Goal: Information Seeking & Learning: Learn about a topic

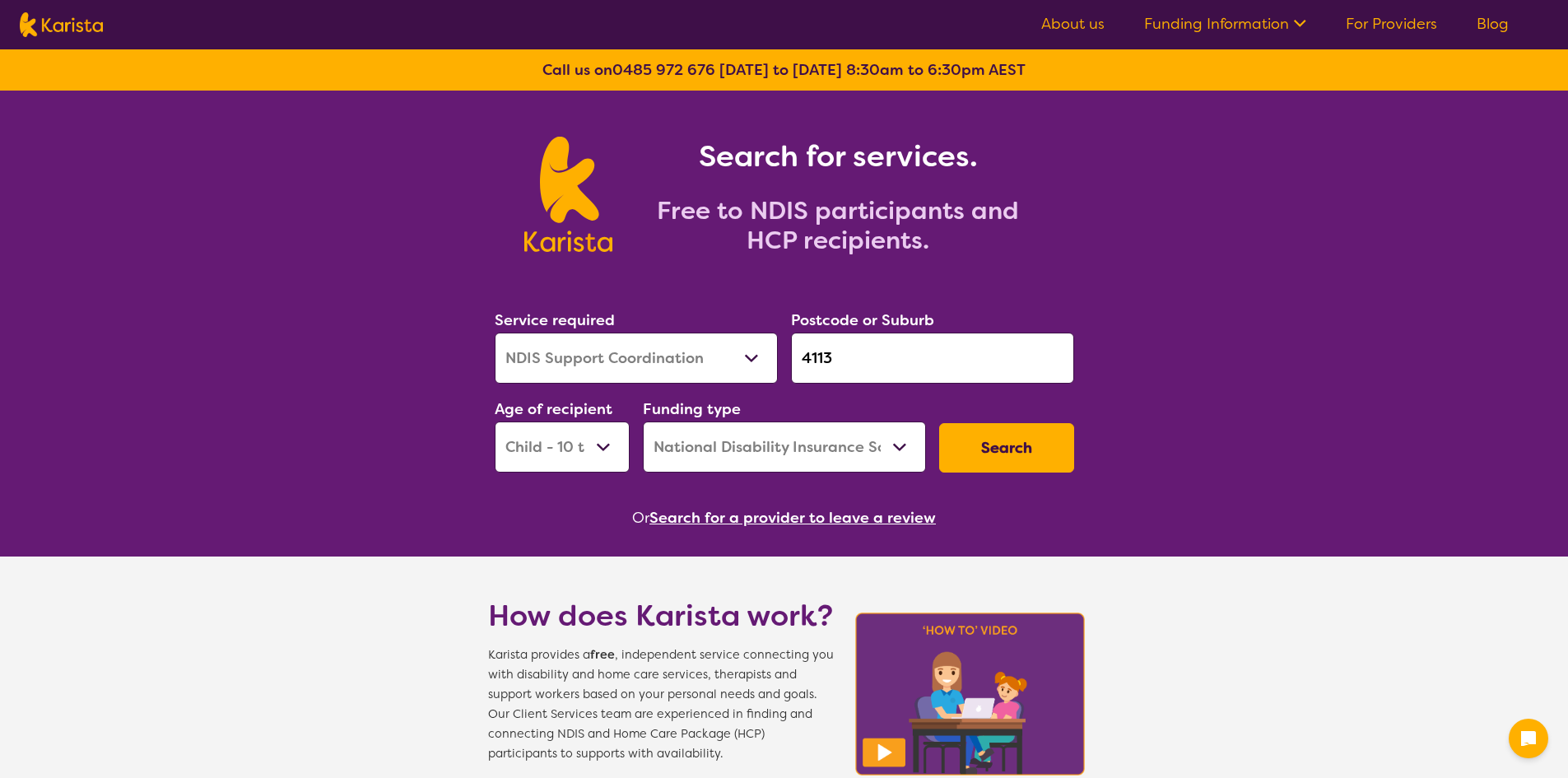
select select "NDIS Support Coordination"
select select "CH"
select select "NDIS"
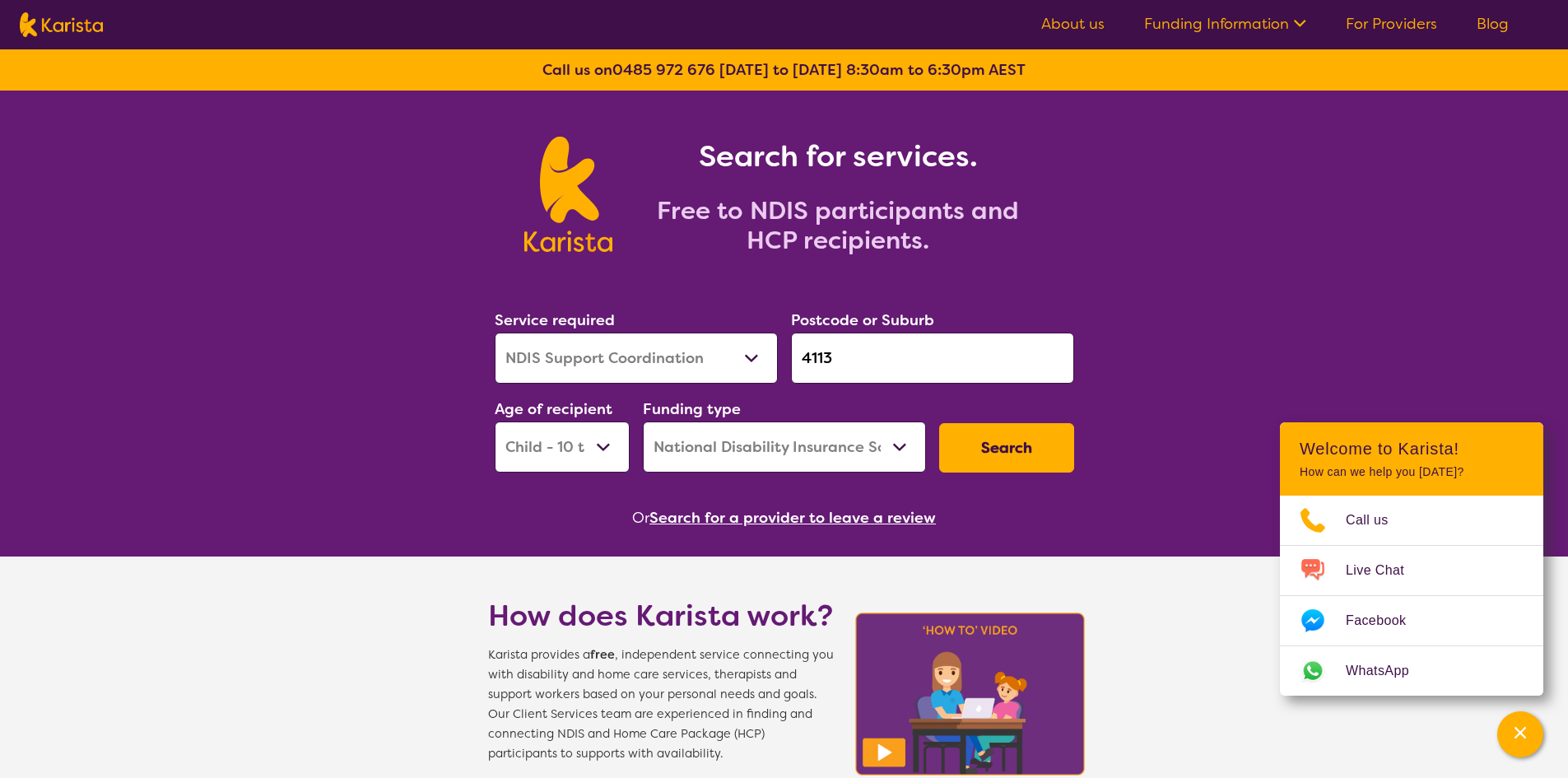
click at [1383, 15] on link "For Providers" at bounding box center [1391, 24] width 91 height 20
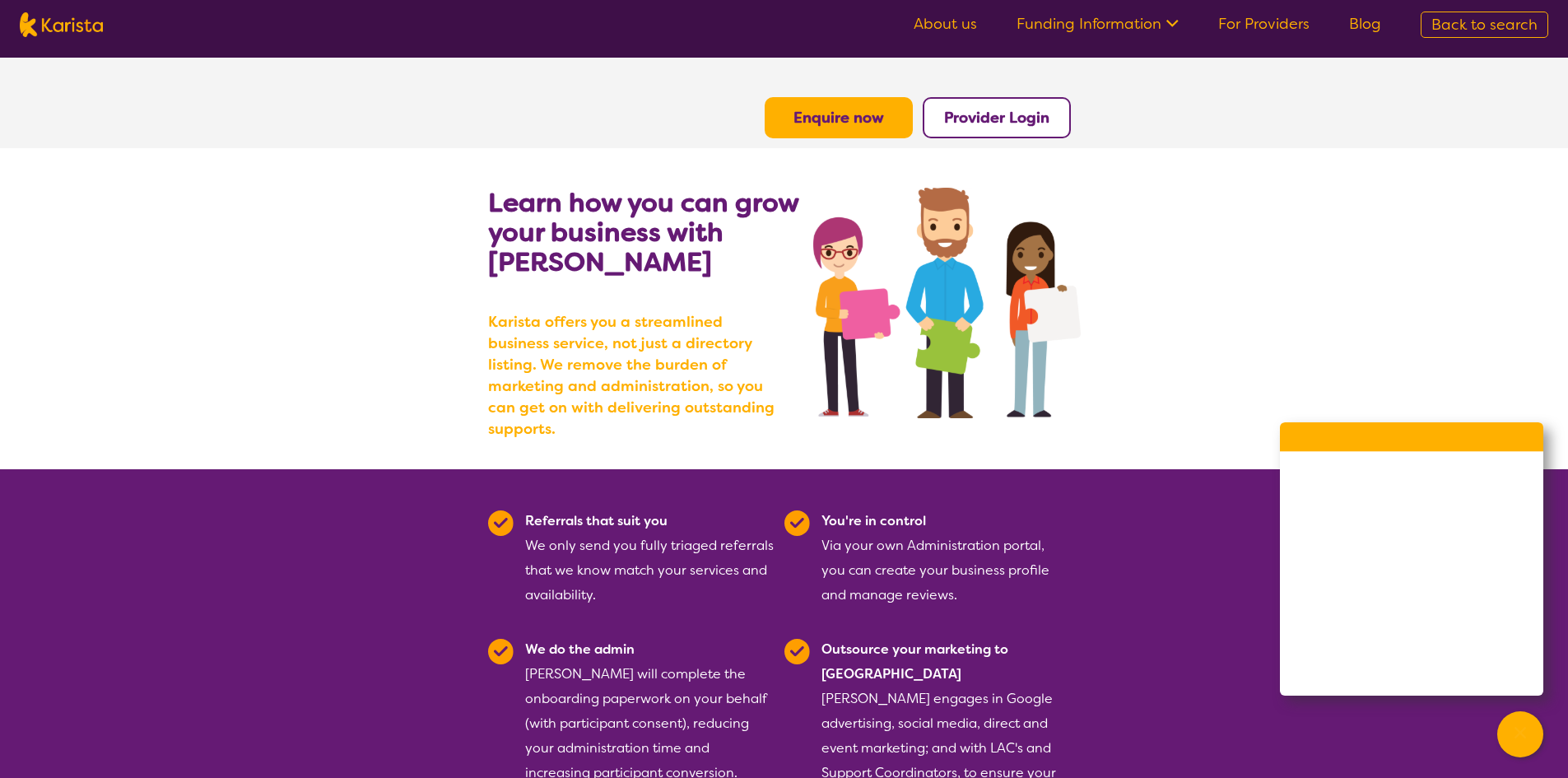
click at [969, 126] on b "Provider Login" at bounding box center [996, 117] width 105 height 20
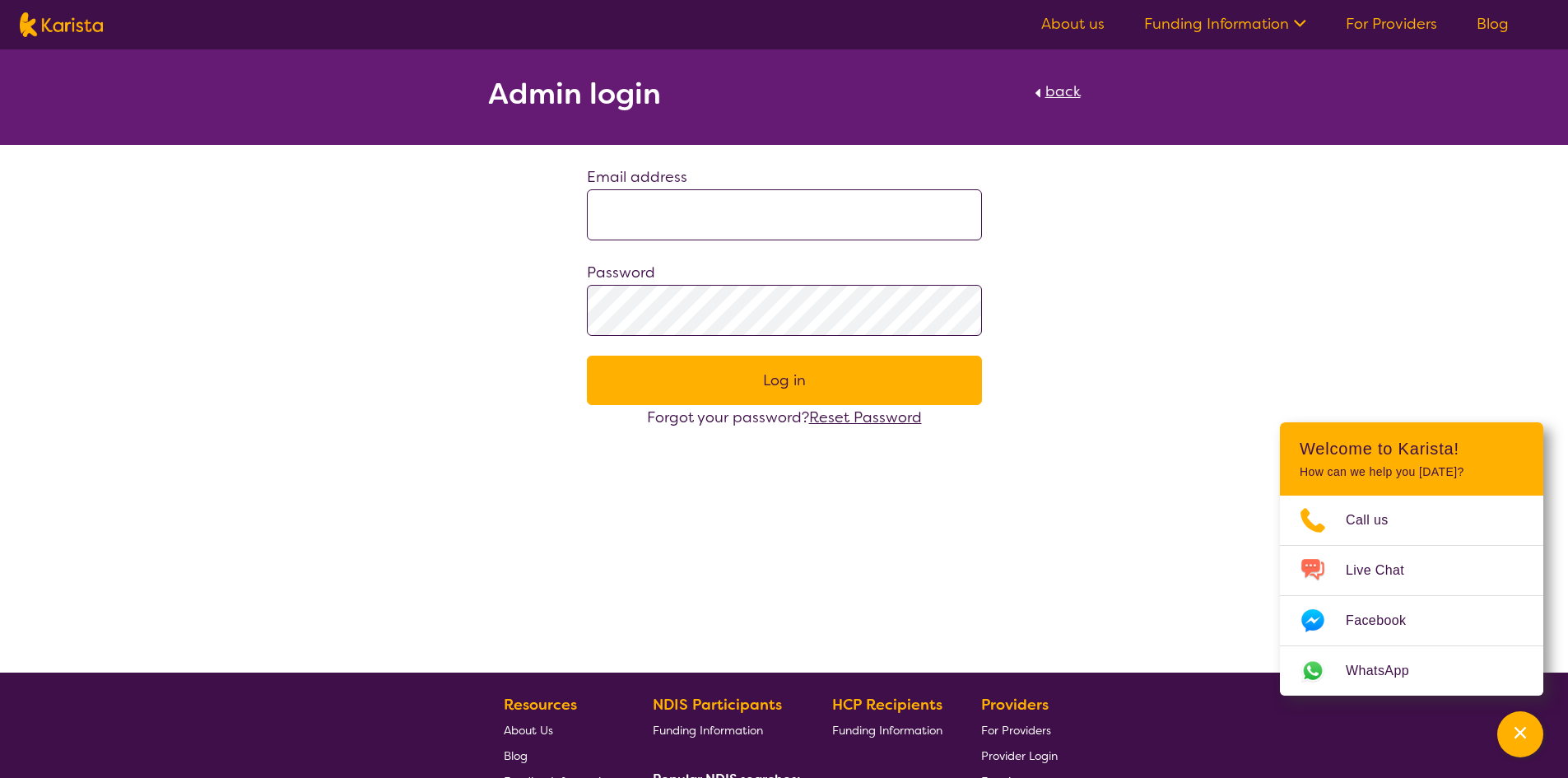
click at [686, 237] on input at bounding box center [784, 215] width 395 height 51
click at [587, 356] on button "Log in" at bounding box center [784, 380] width 395 height 49
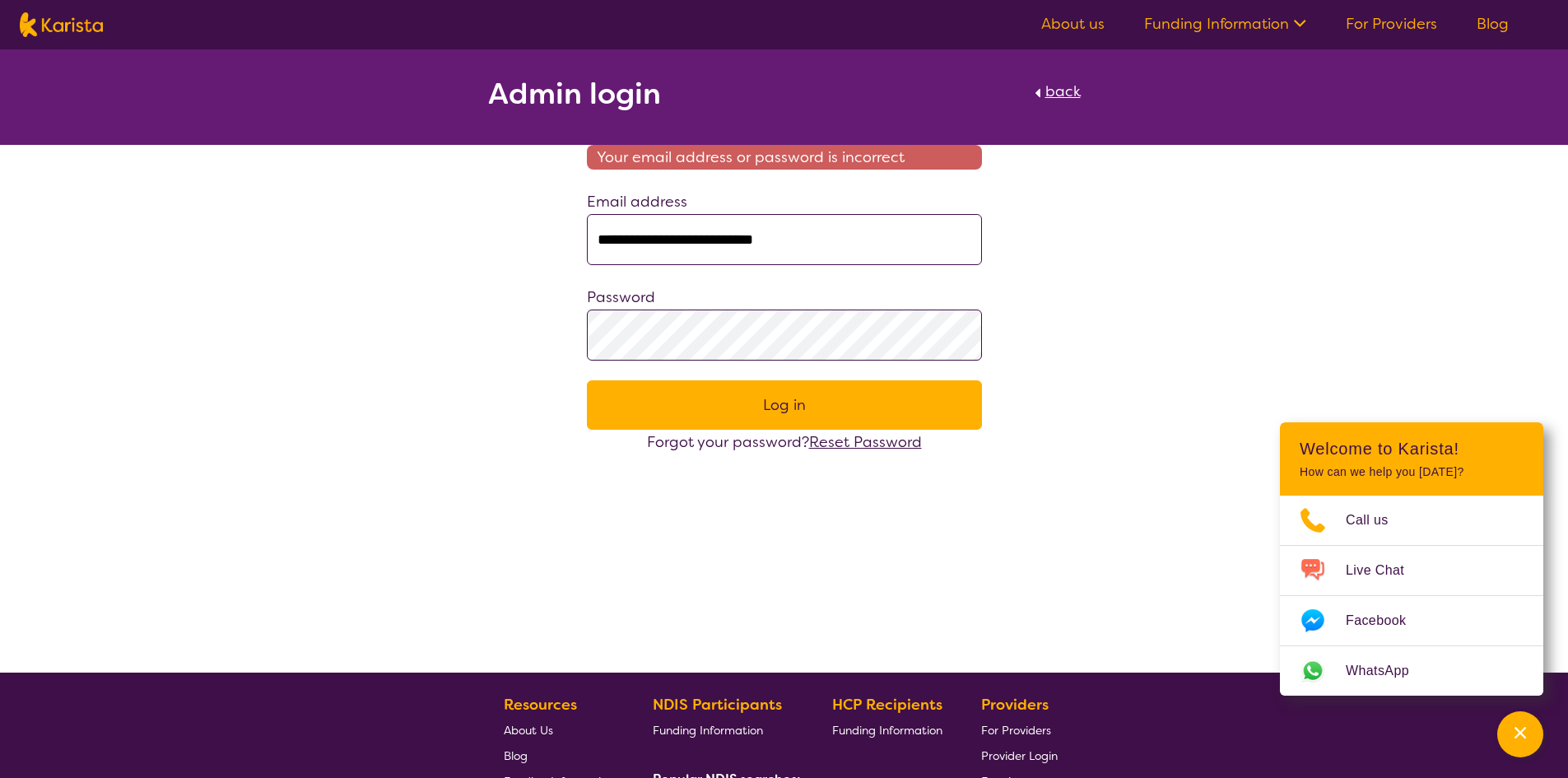
click at [397, 341] on div "**********" at bounding box center [784, 252] width 1568 height 405
click at [587, 380] on button "Log in" at bounding box center [784, 405] width 395 height 49
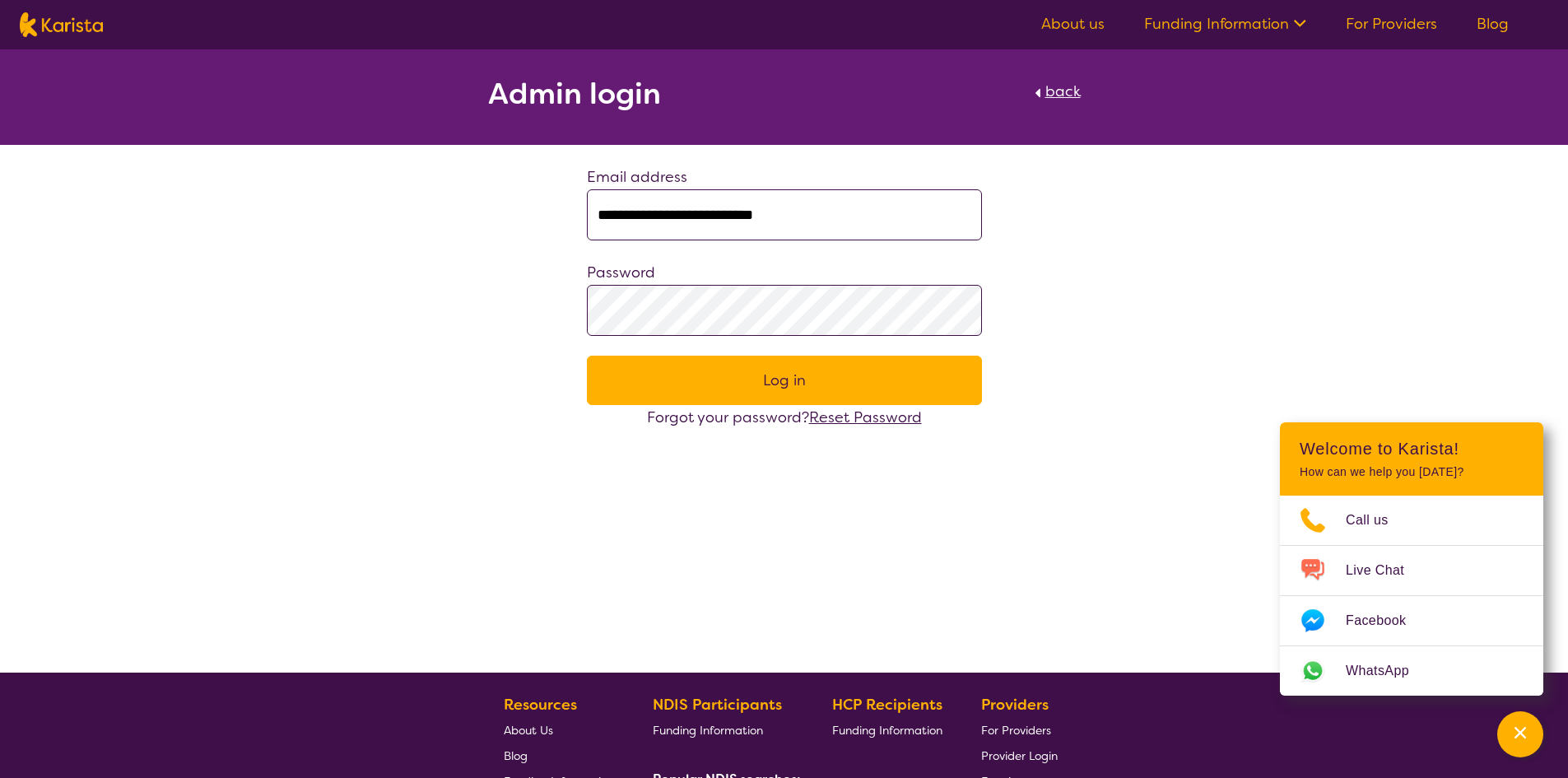
click at [676, 371] on button "Log in" at bounding box center [784, 380] width 395 height 49
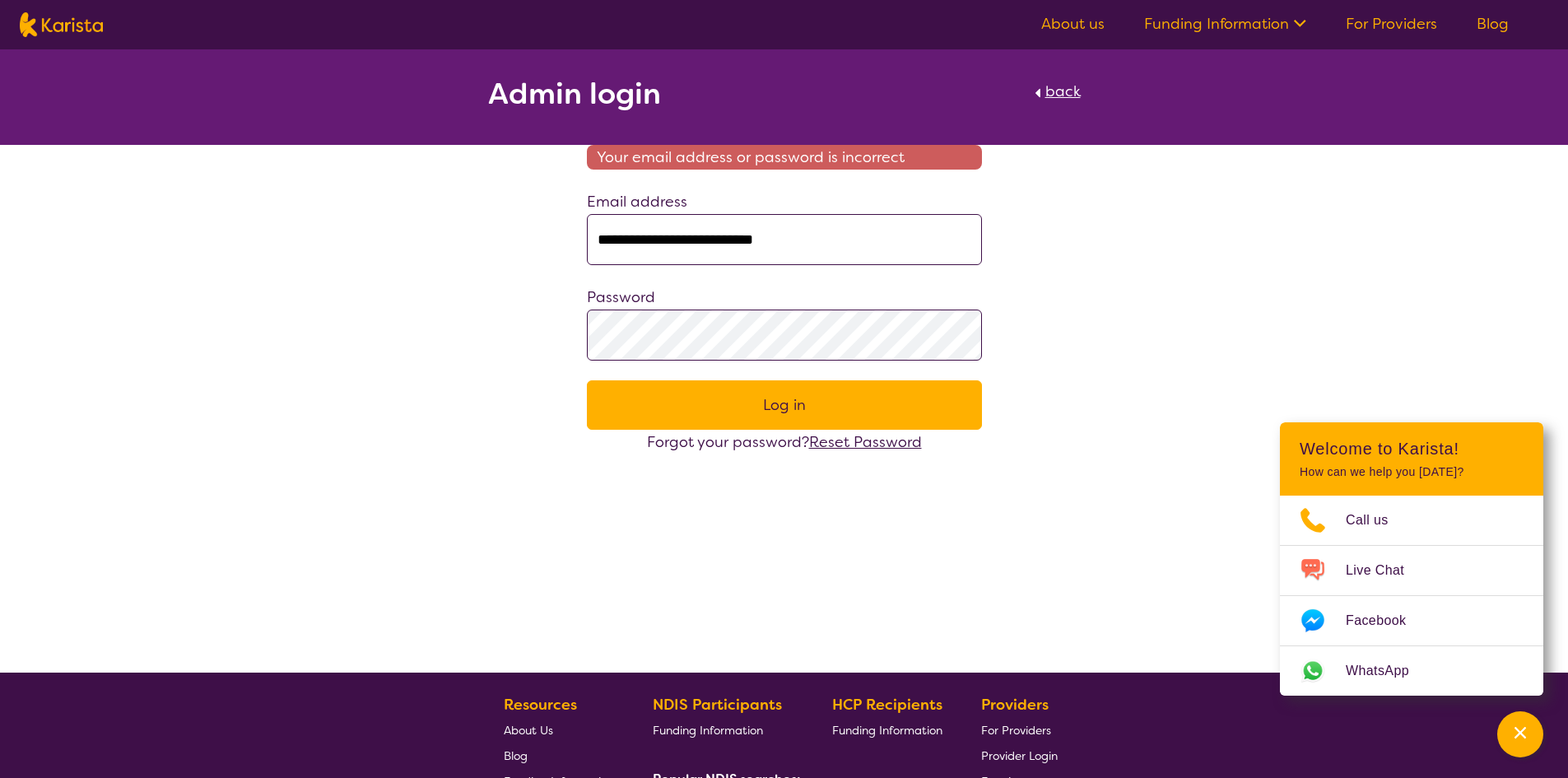
drag, startPoint x: 622, startPoint y: 241, endPoint x: 475, endPoint y: 225, distance: 147.9
click at [475, 225] on div "**********" at bounding box center [784, 252] width 1568 height 405
type input "**********"
click at [636, 395] on button "Log in" at bounding box center [784, 405] width 395 height 49
click at [659, 370] on form "**********" at bounding box center [784, 299] width 395 height 309
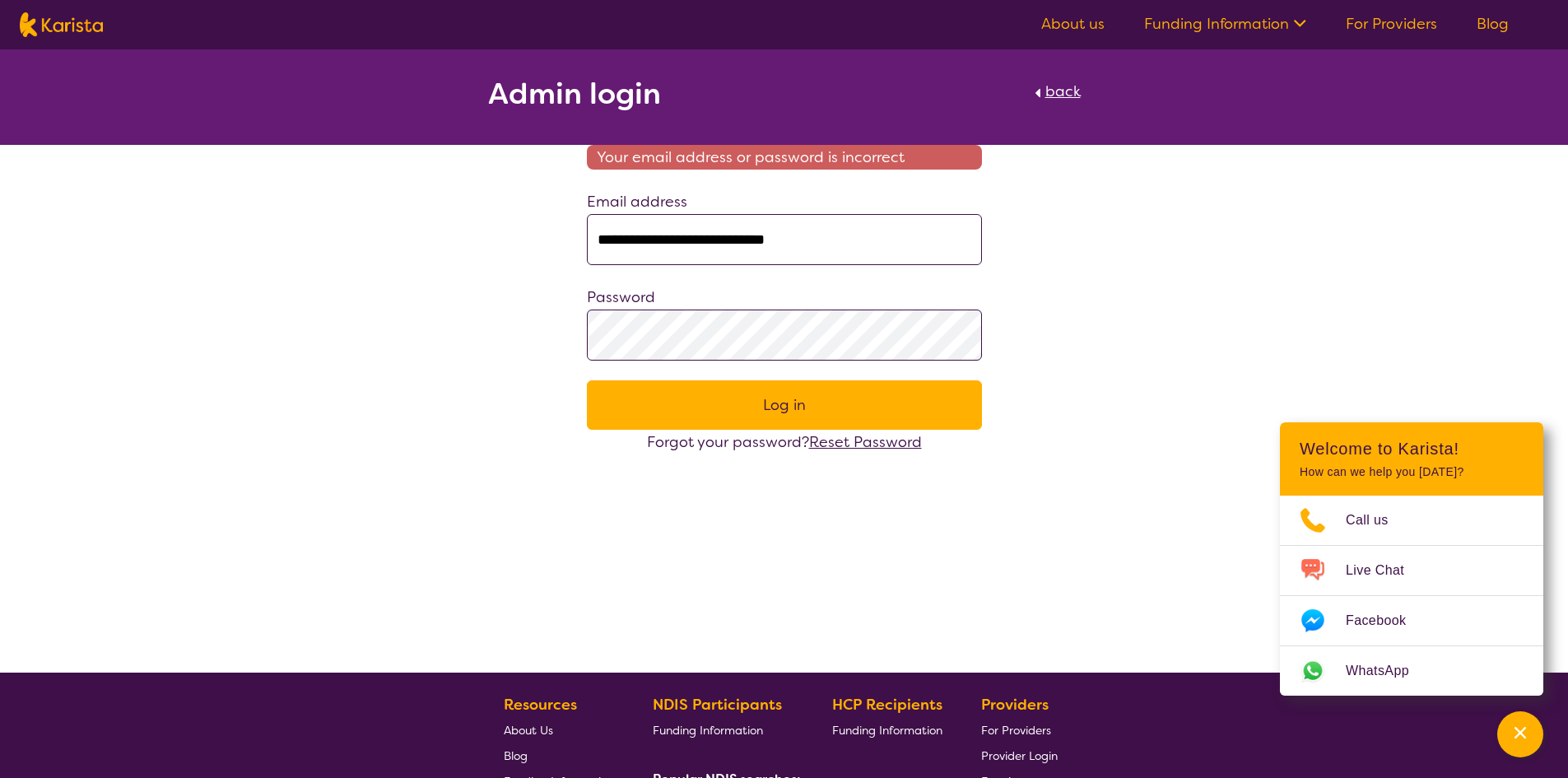
click at [425, 306] on div "**********" at bounding box center [784, 252] width 1568 height 405
click at [587, 380] on button "Log in" at bounding box center [784, 405] width 395 height 49
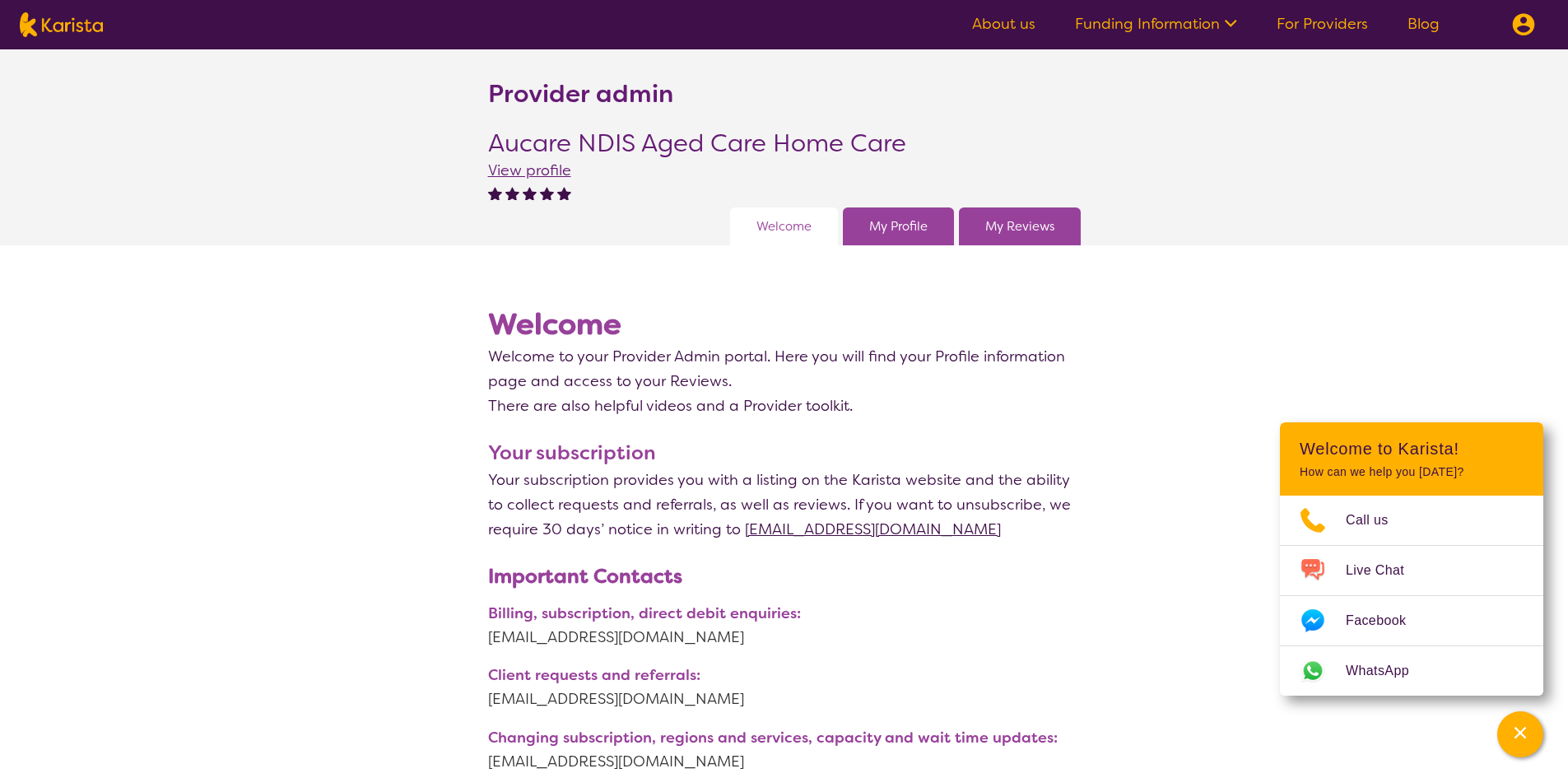
click at [907, 229] on link "My Profile" at bounding box center [899, 226] width 59 height 25
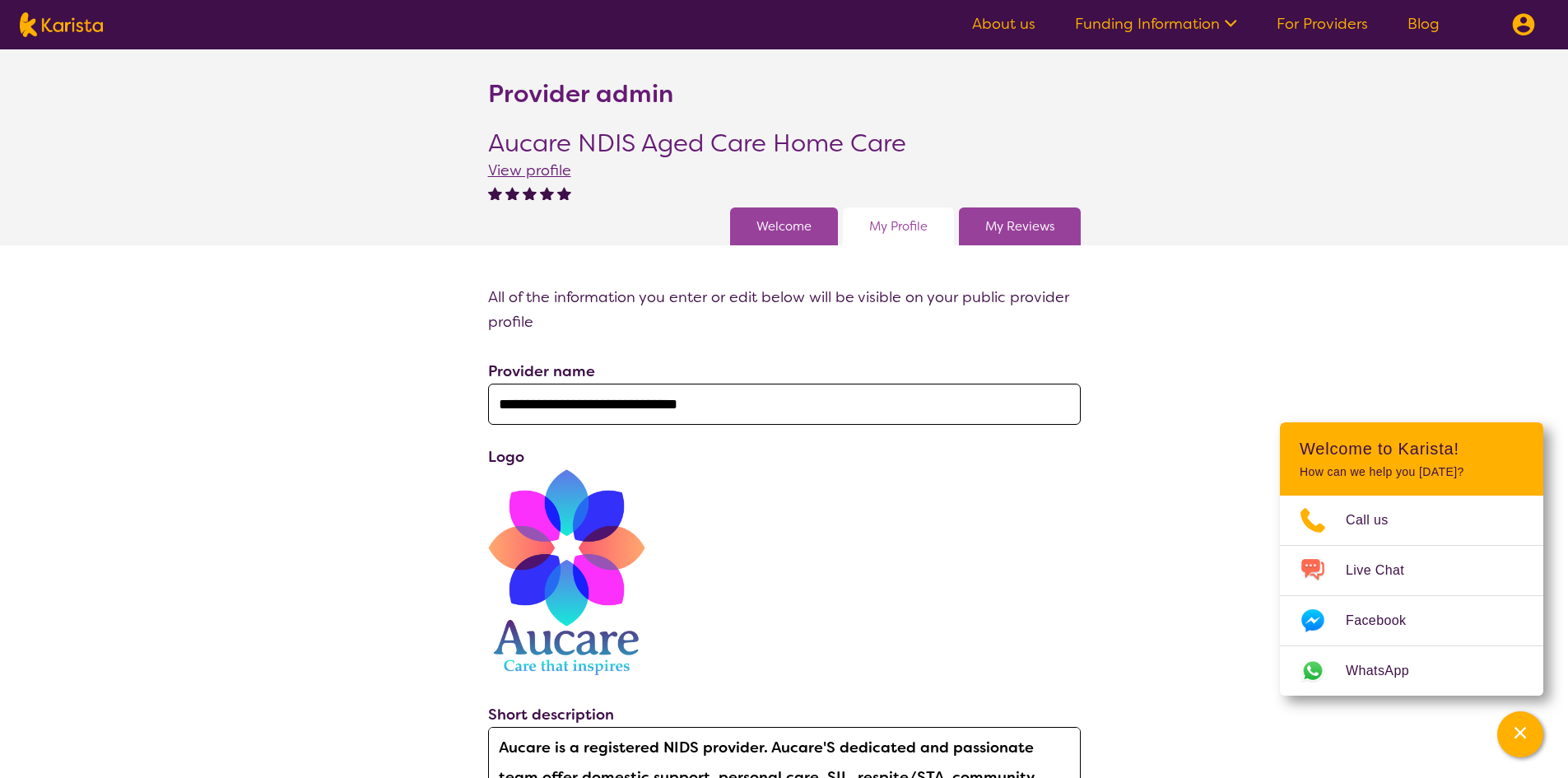
click at [1024, 212] on div "My Reviews" at bounding box center [1020, 226] width 122 height 38
click at [1006, 230] on link "My Reviews" at bounding box center [1020, 226] width 69 height 25
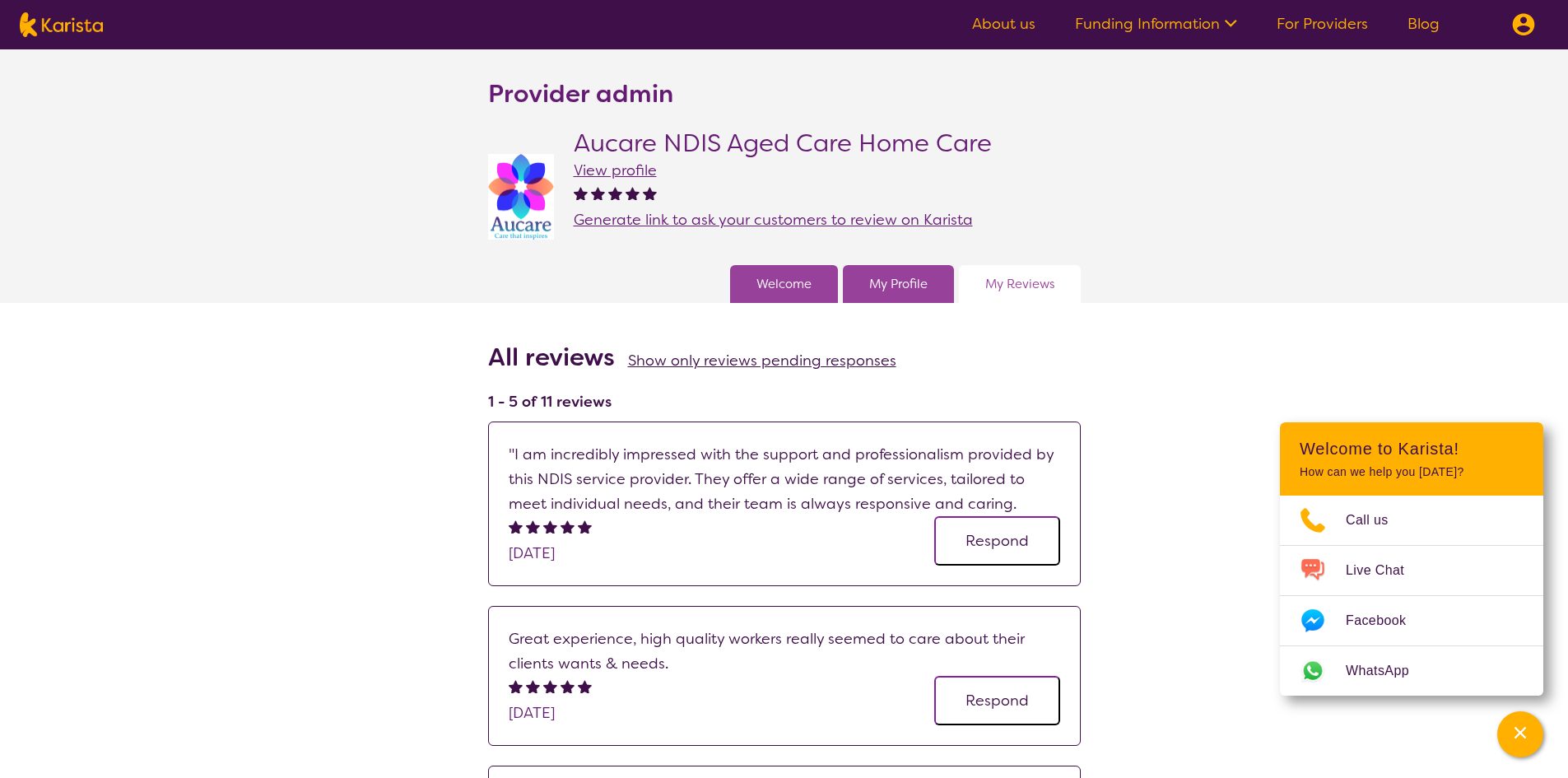
click at [798, 288] on link "Welcome" at bounding box center [784, 284] width 55 height 25
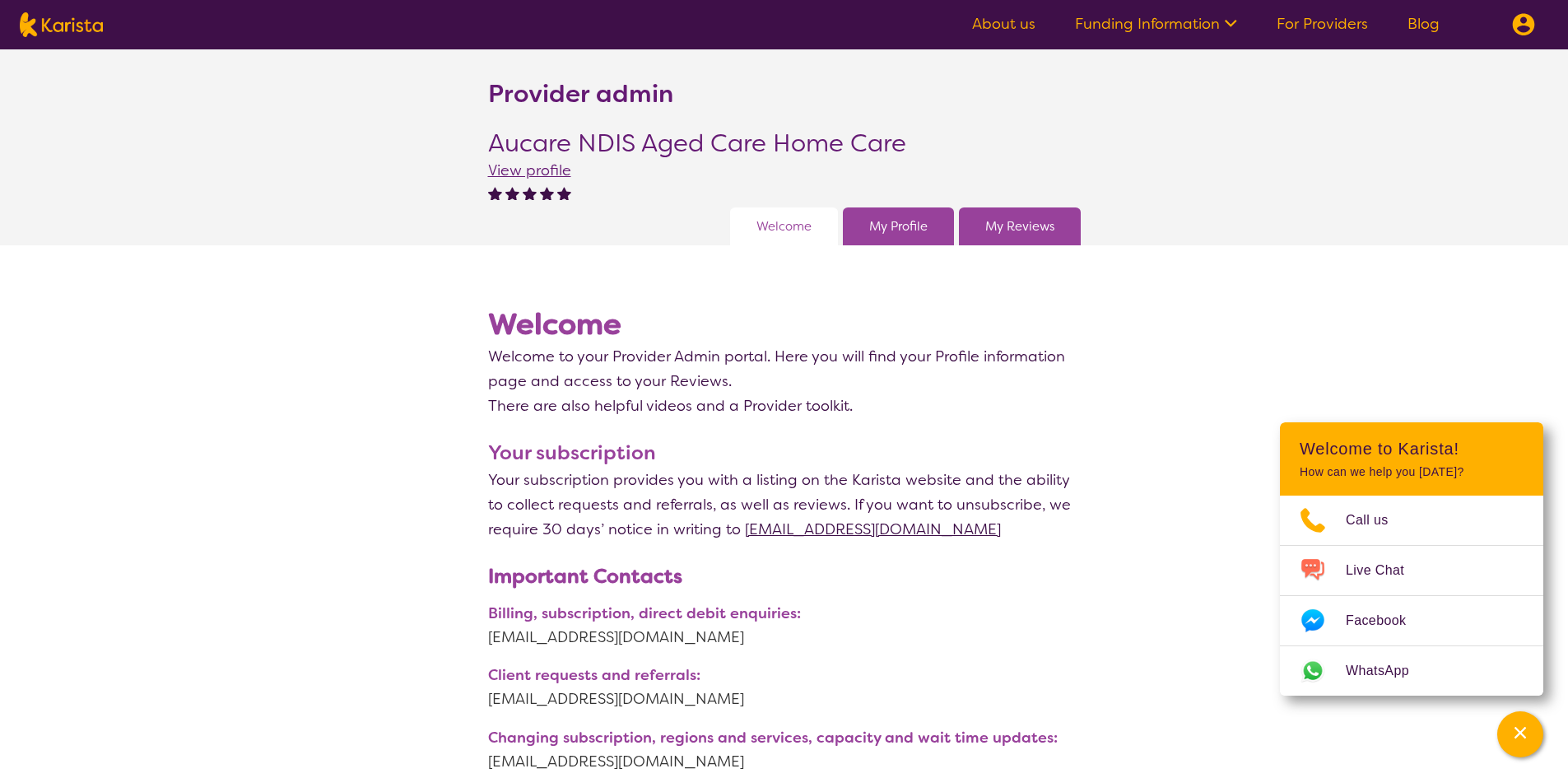
click at [925, 228] on link "My Profile" at bounding box center [899, 226] width 59 height 25
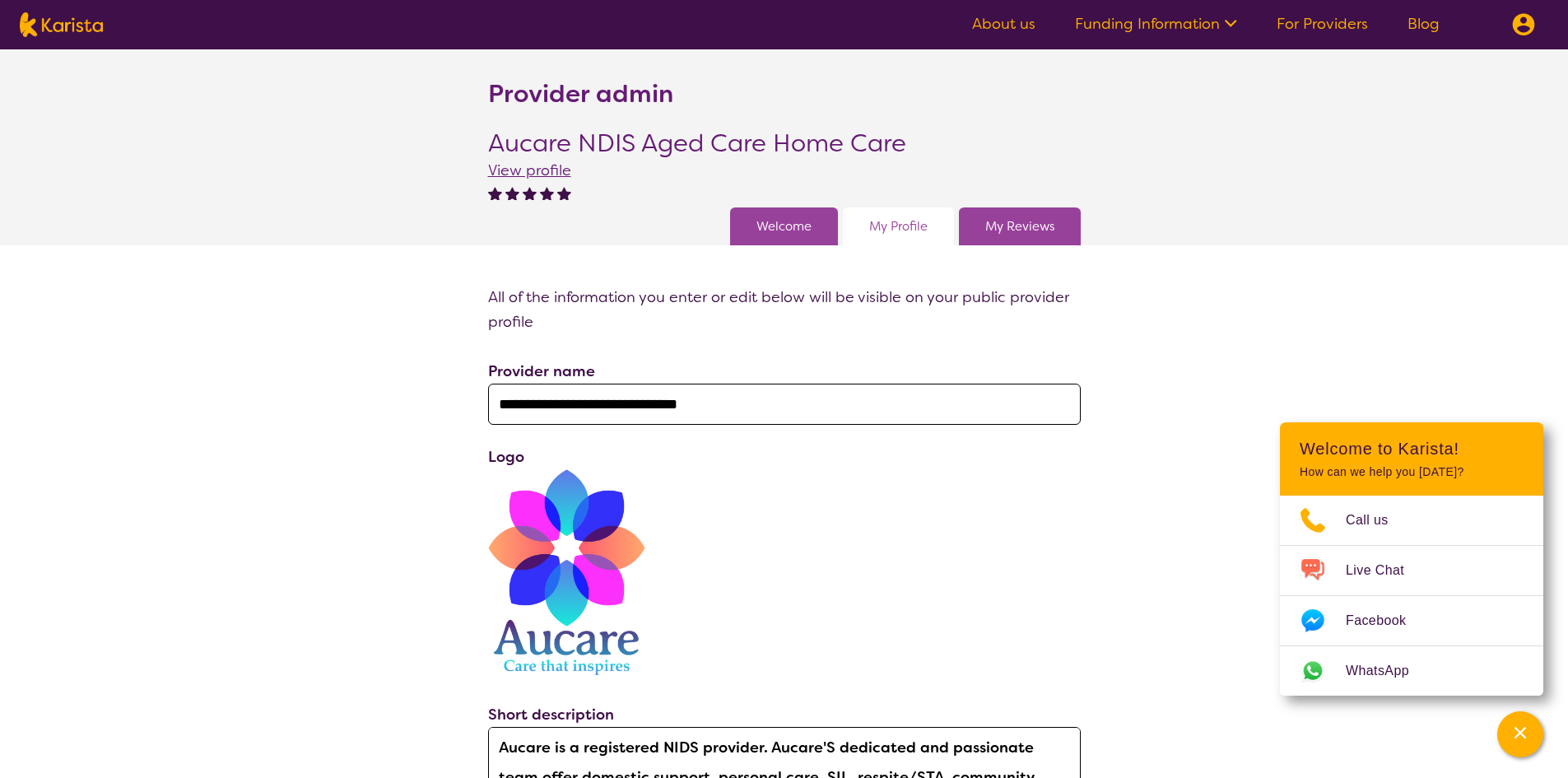
click at [841, 232] on div "Welcome My Profile My Reviews" at bounding box center [903, 226] width 356 height 38
click at [830, 235] on div "Welcome" at bounding box center [784, 226] width 108 height 38
click at [811, 234] on link "Welcome" at bounding box center [784, 226] width 55 height 25
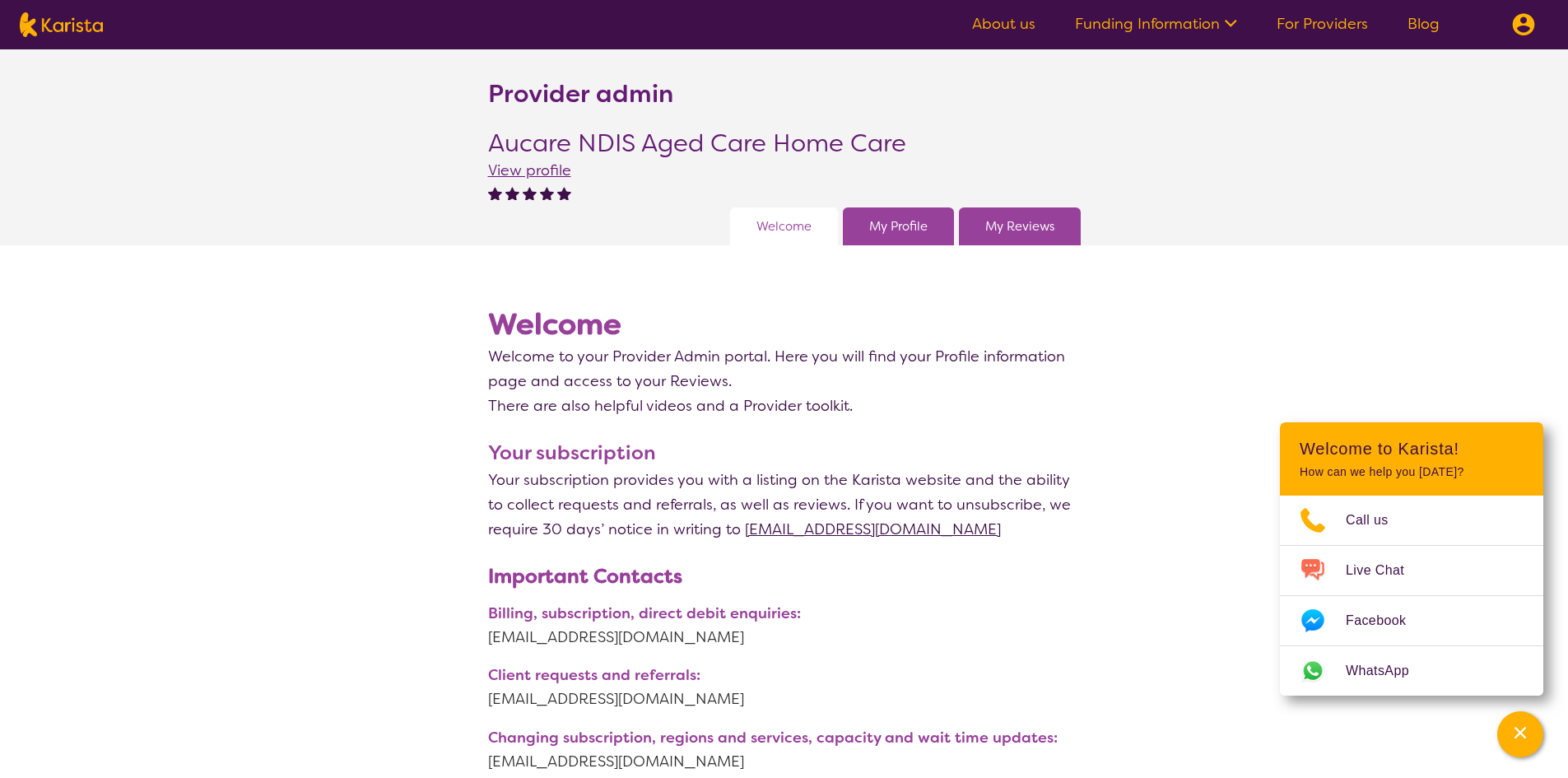
click at [931, 226] on div "My Profile" at bounding box center [898, 226] width 111 height 38
click at [981, 226] on div "My Reviews" at bounding box center [1020, 226] width 122 height 38
click at [1007, 224] on link "My Reviews" at bounding box center [1020, 226] width 69 height 25
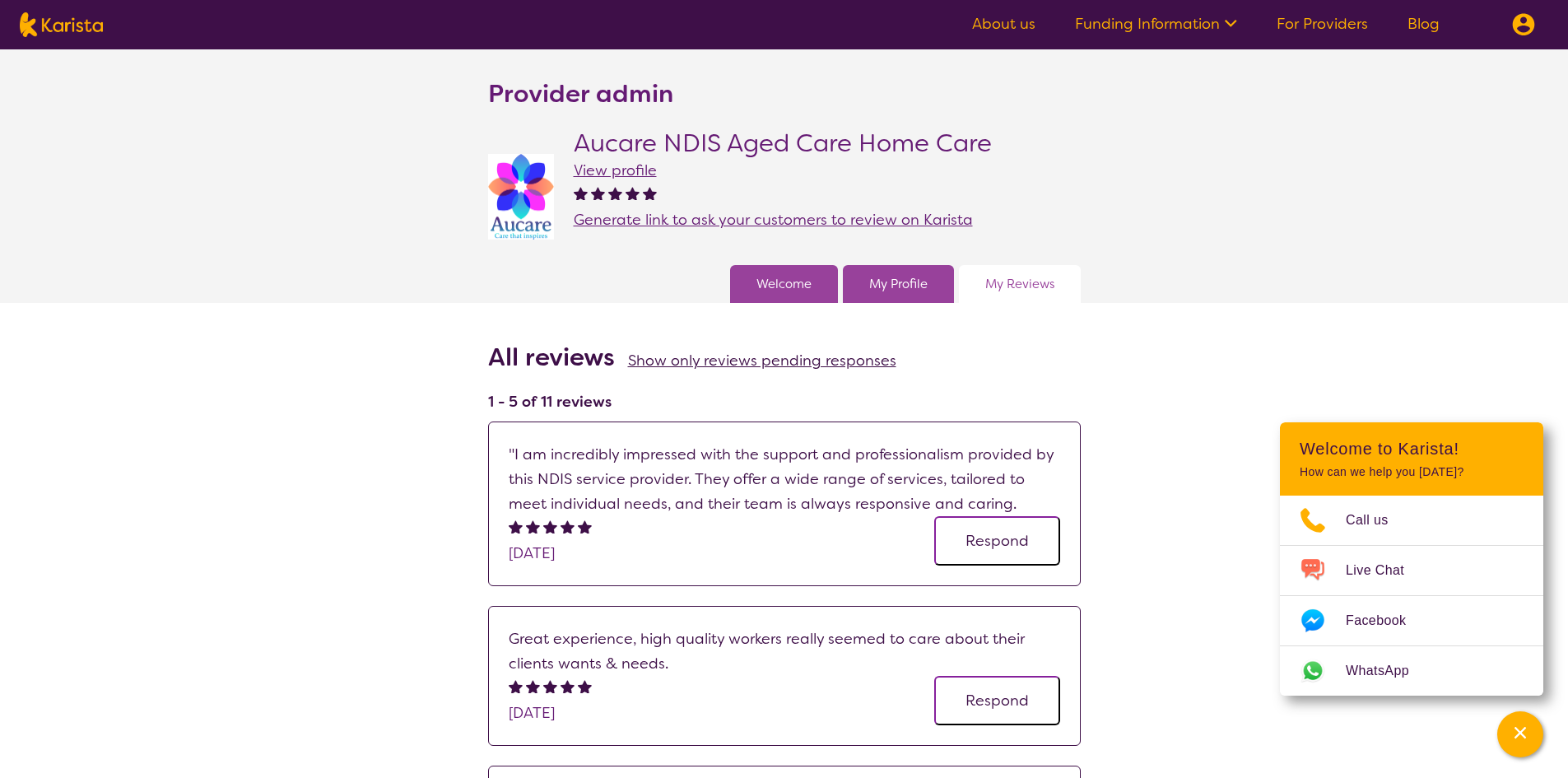
click at [899, 266] on div "My Profile" at bounding box center [898, 284] width 111 height 38
click at [902, 280] on link "My Profile" at bounding box center [899, 284] width 59 height 25
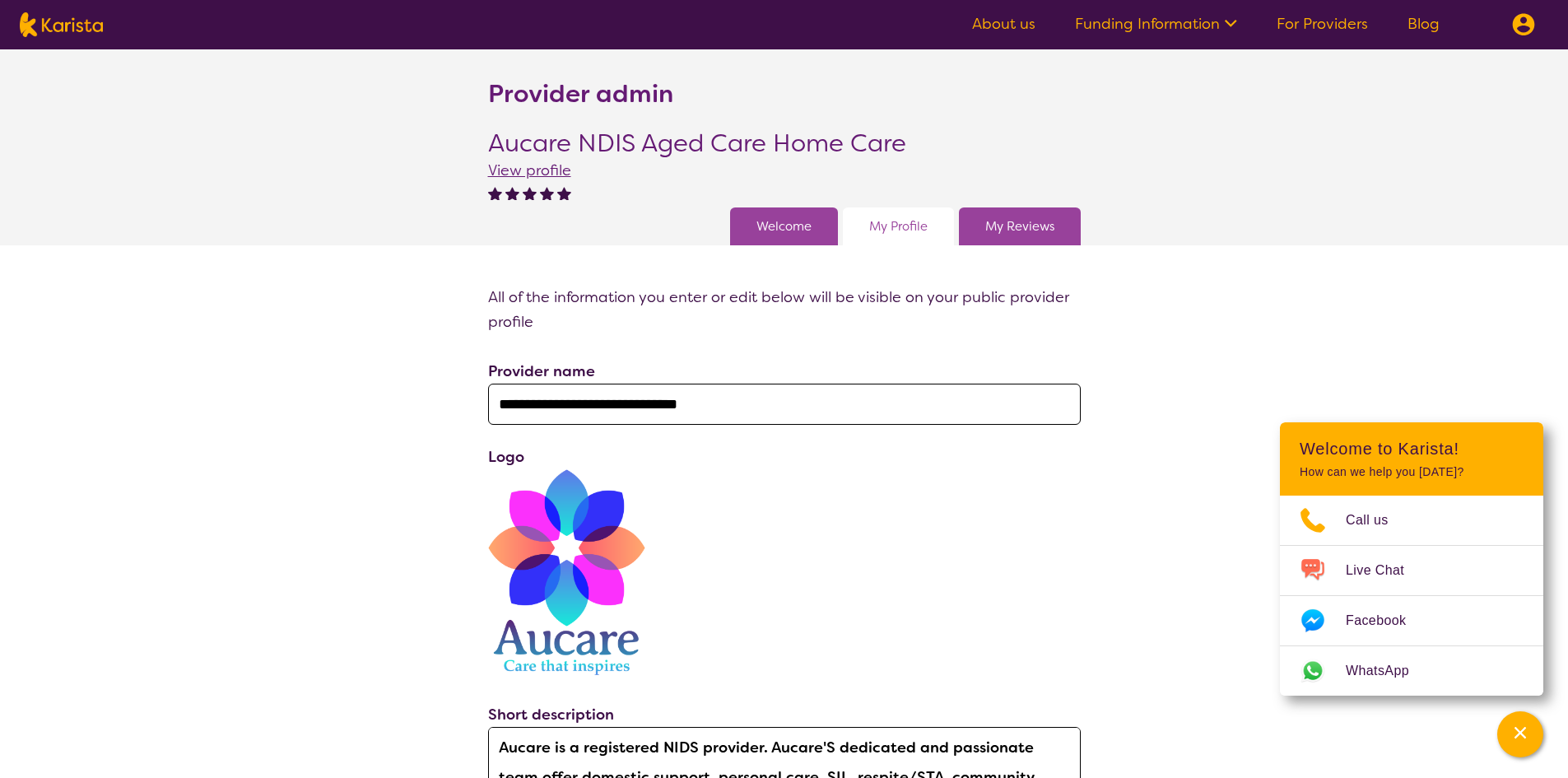
click at [999, 223] on link "My Reviews" at bounding box center [1020, 226] width 69 height 25
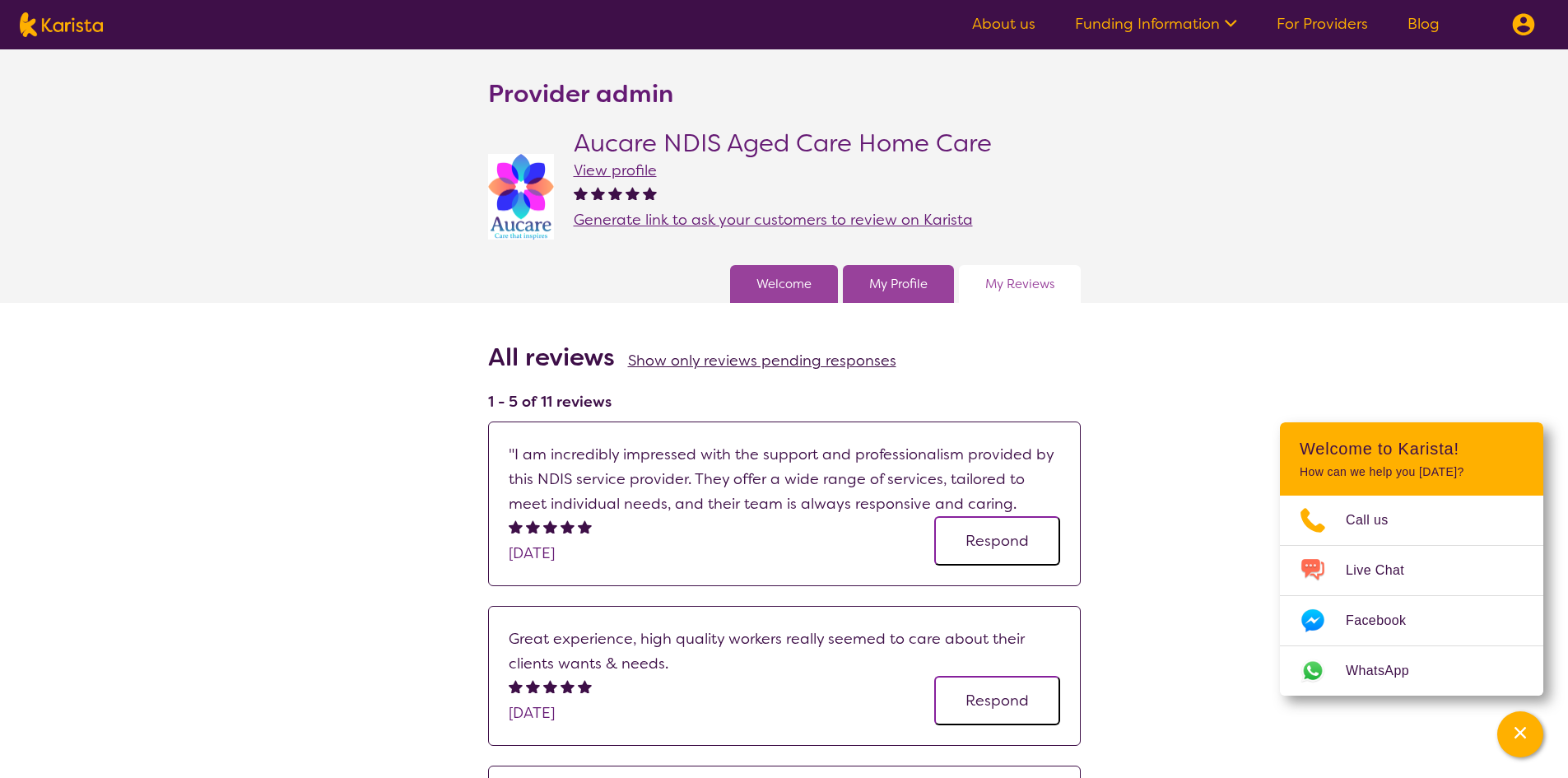
click at [803, 292] on link "Welcome" at bounding box center [784, 284] width 55 height 25
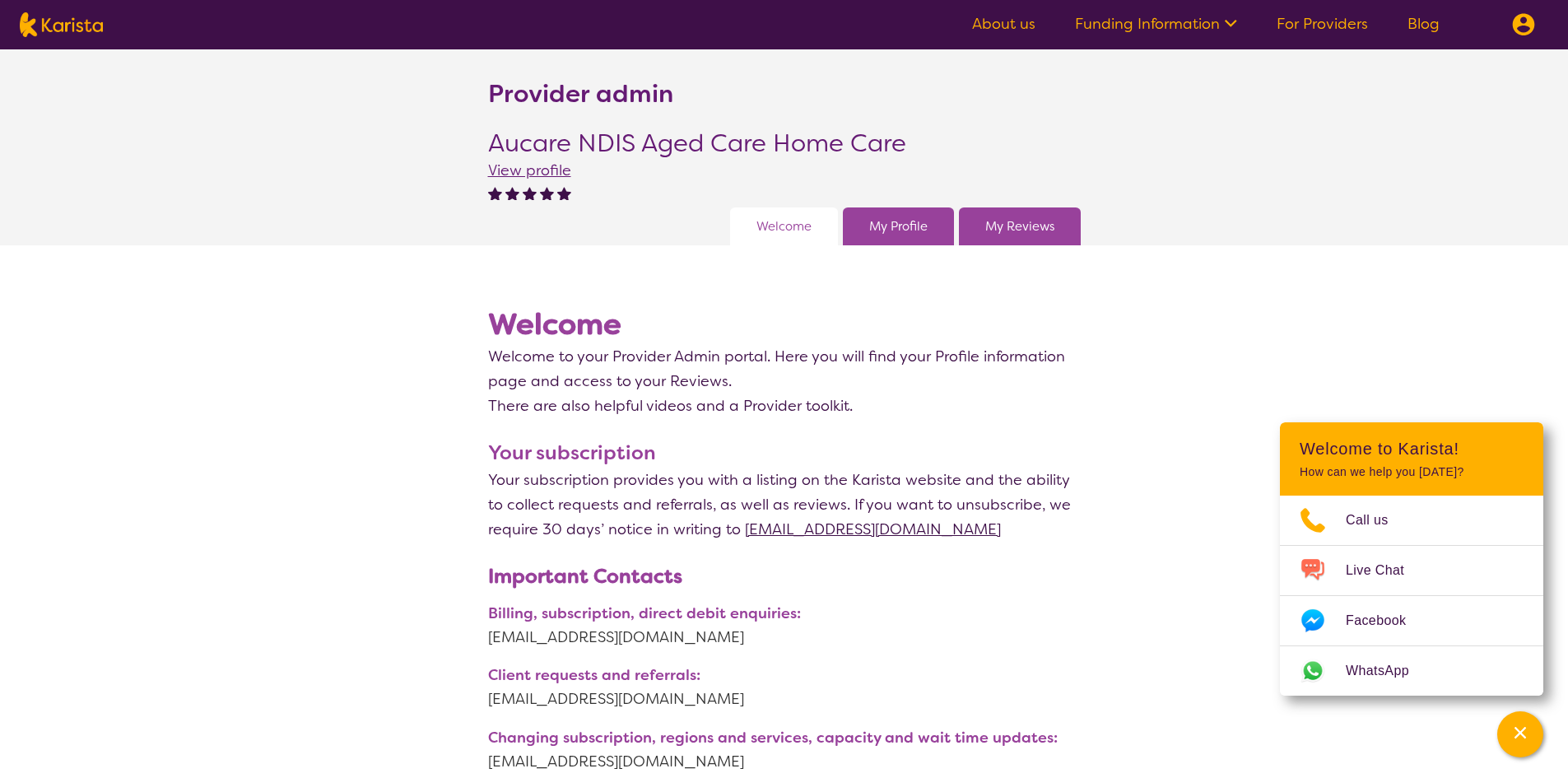
click at [1025, 229] on link "My Reviews" at bounding box center [1020, 226] width 69 height 25
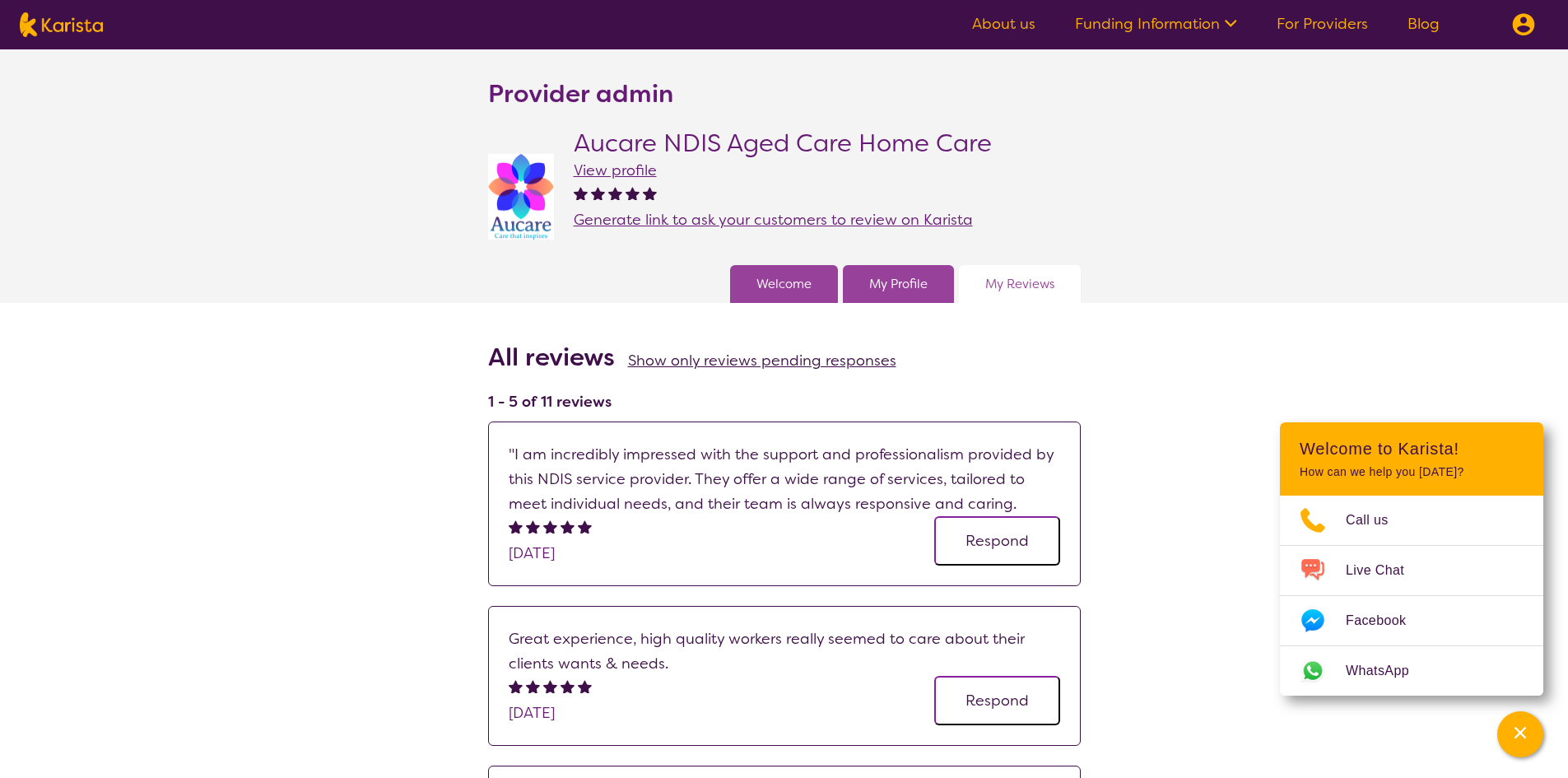
click at [799, 360] on span "Show only reviews pending responses" at bounding box center [761, 360] width 268 height 20
click at [879, 353] on span "Show all reviews" at bounding box center [898, 360] width 116 height 20
click at [852, 361] on span "Show only reviews pending responses" at bounding box center [761, 360] width 268 height 20
click at [45, 19] on img at bounding box center [62, 25] width 83 height 25
select select "CH"
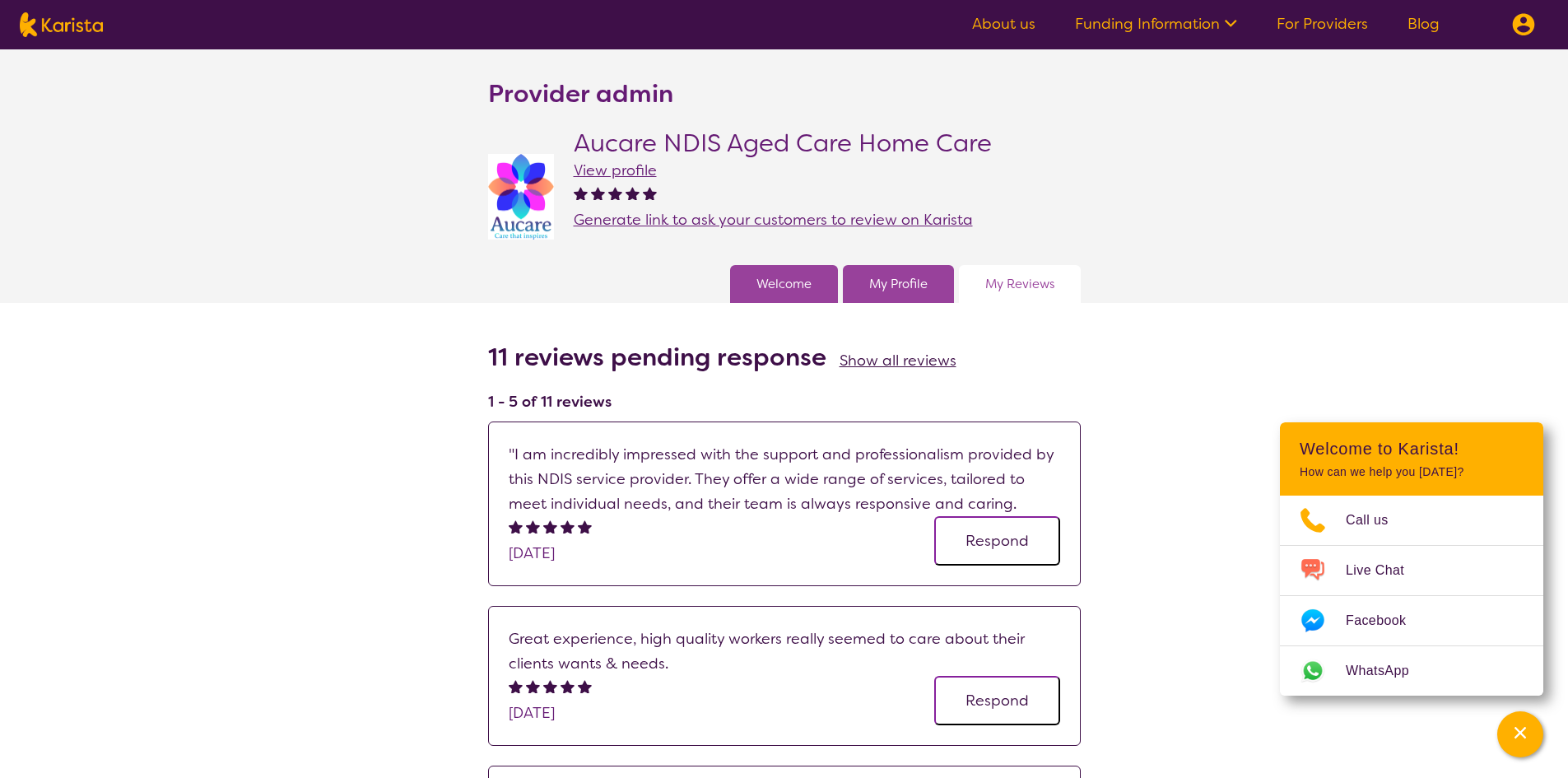
select select "NDIS"
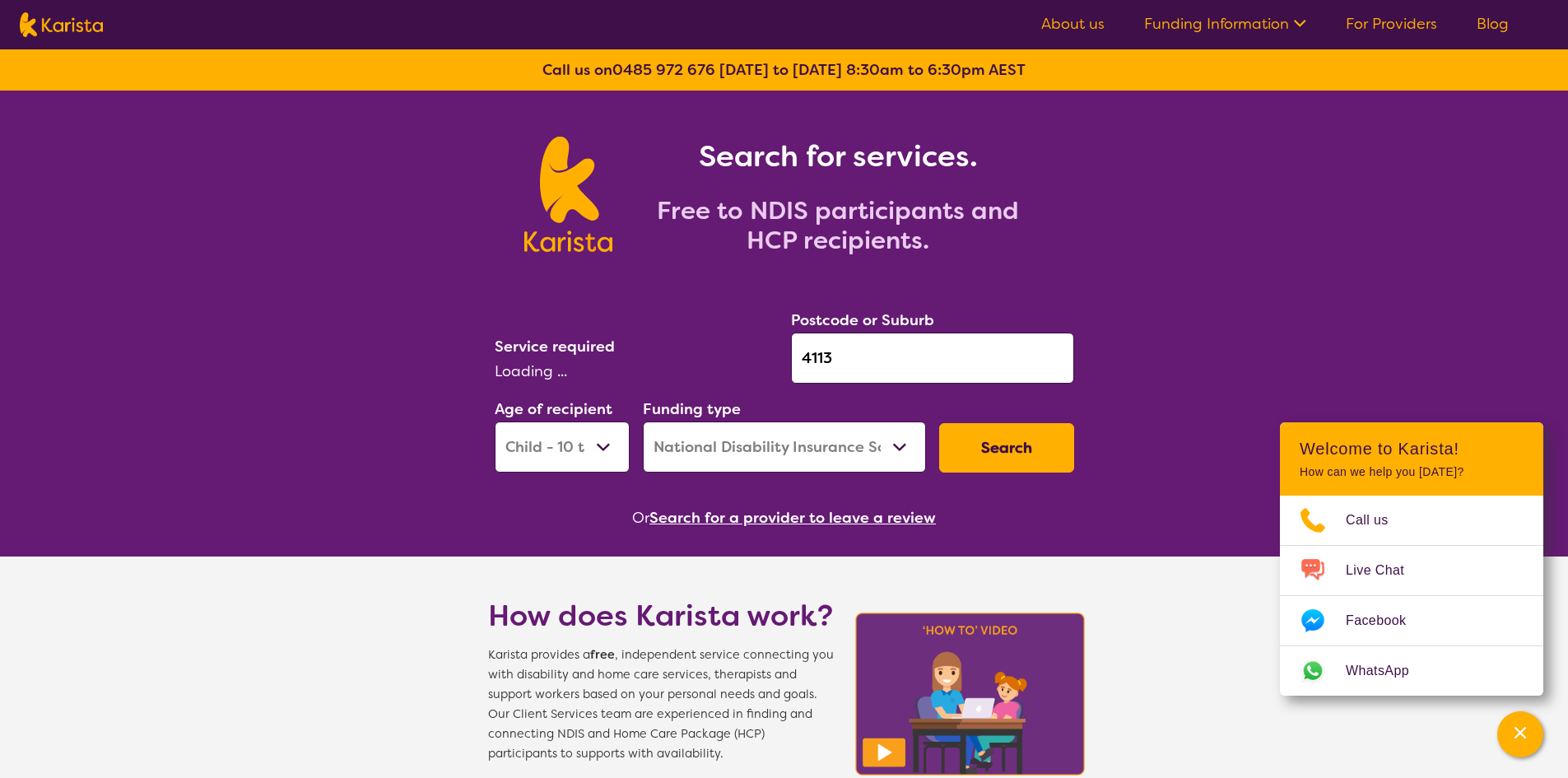
select select "NDIS Support Coordination"
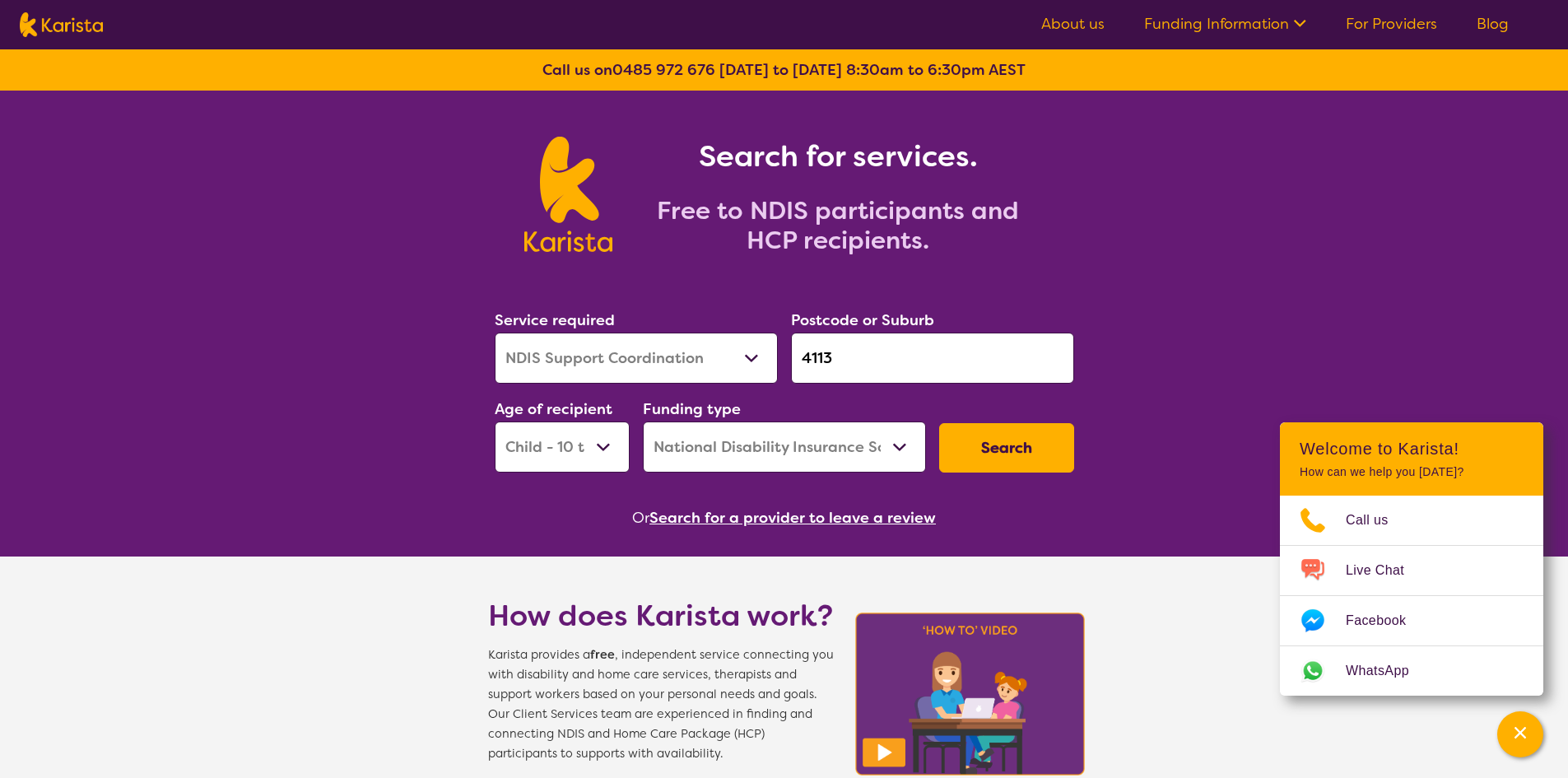
click at [1053, 430] on button "Search" at bounding box center [1007, 448] width 135 height 49
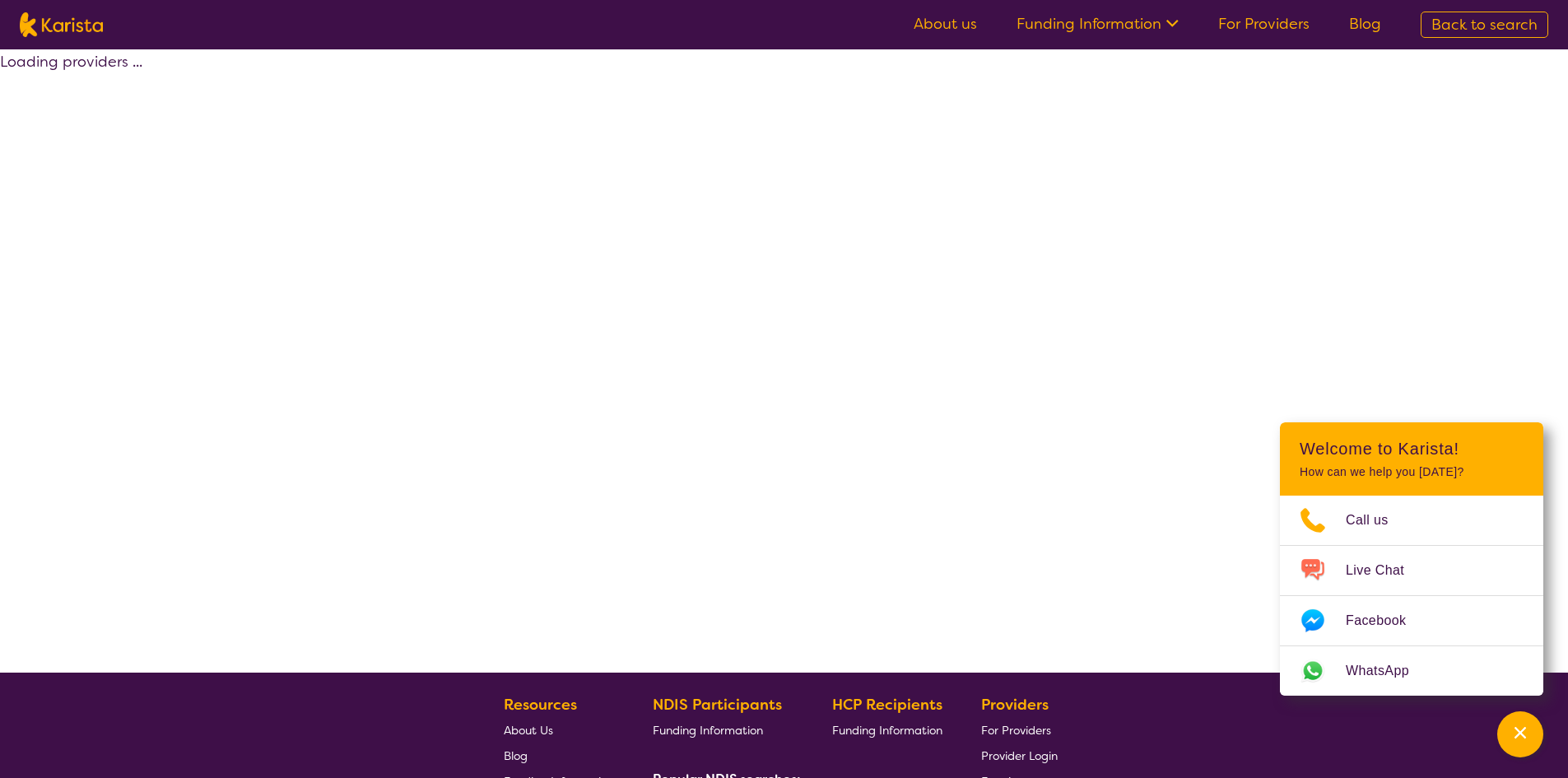
select select "by_score"
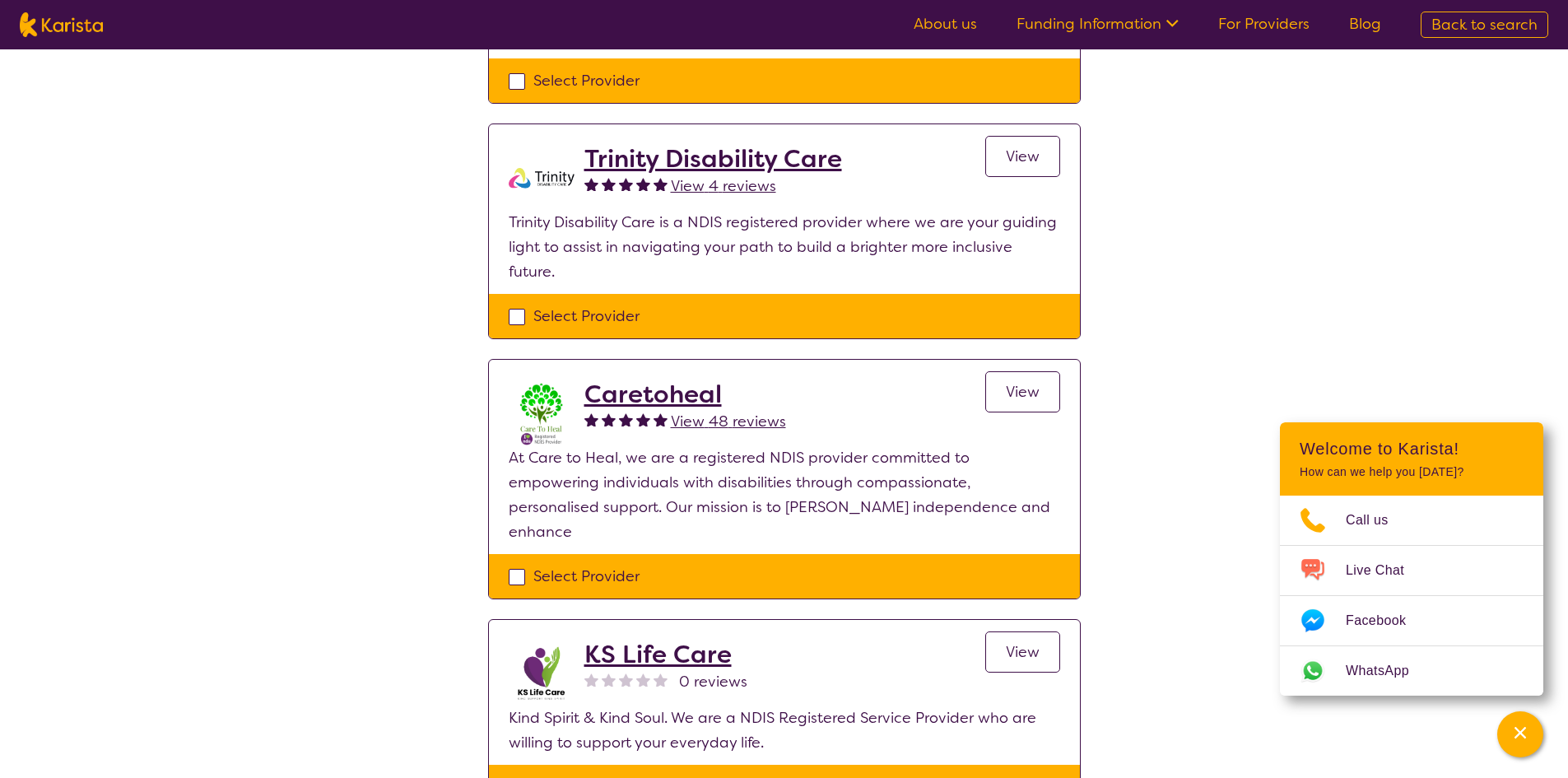
scroll to position [740, 0]
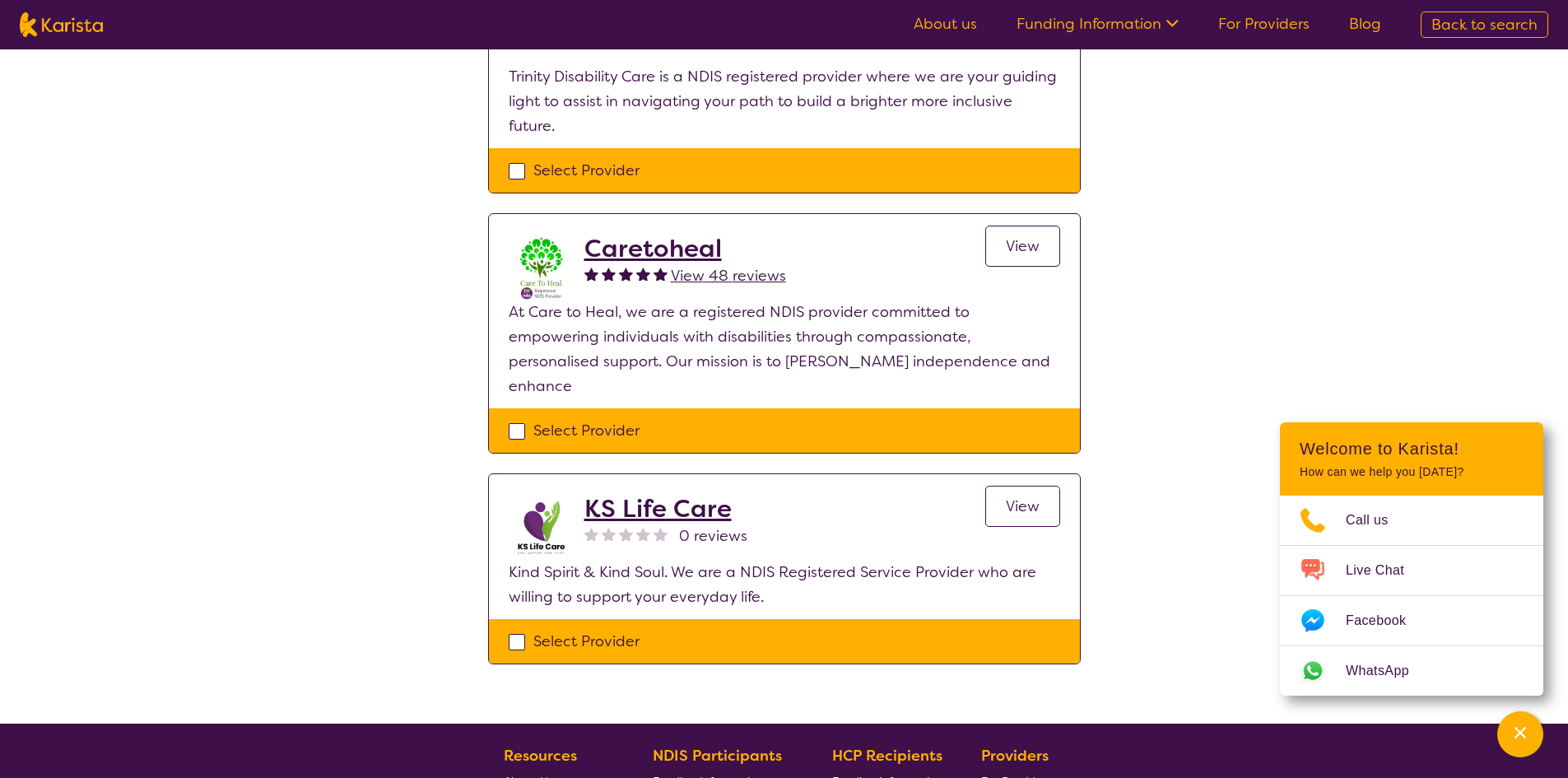
select select "NDIS Support Coordination"
select select "CH"
select select "NDIS"
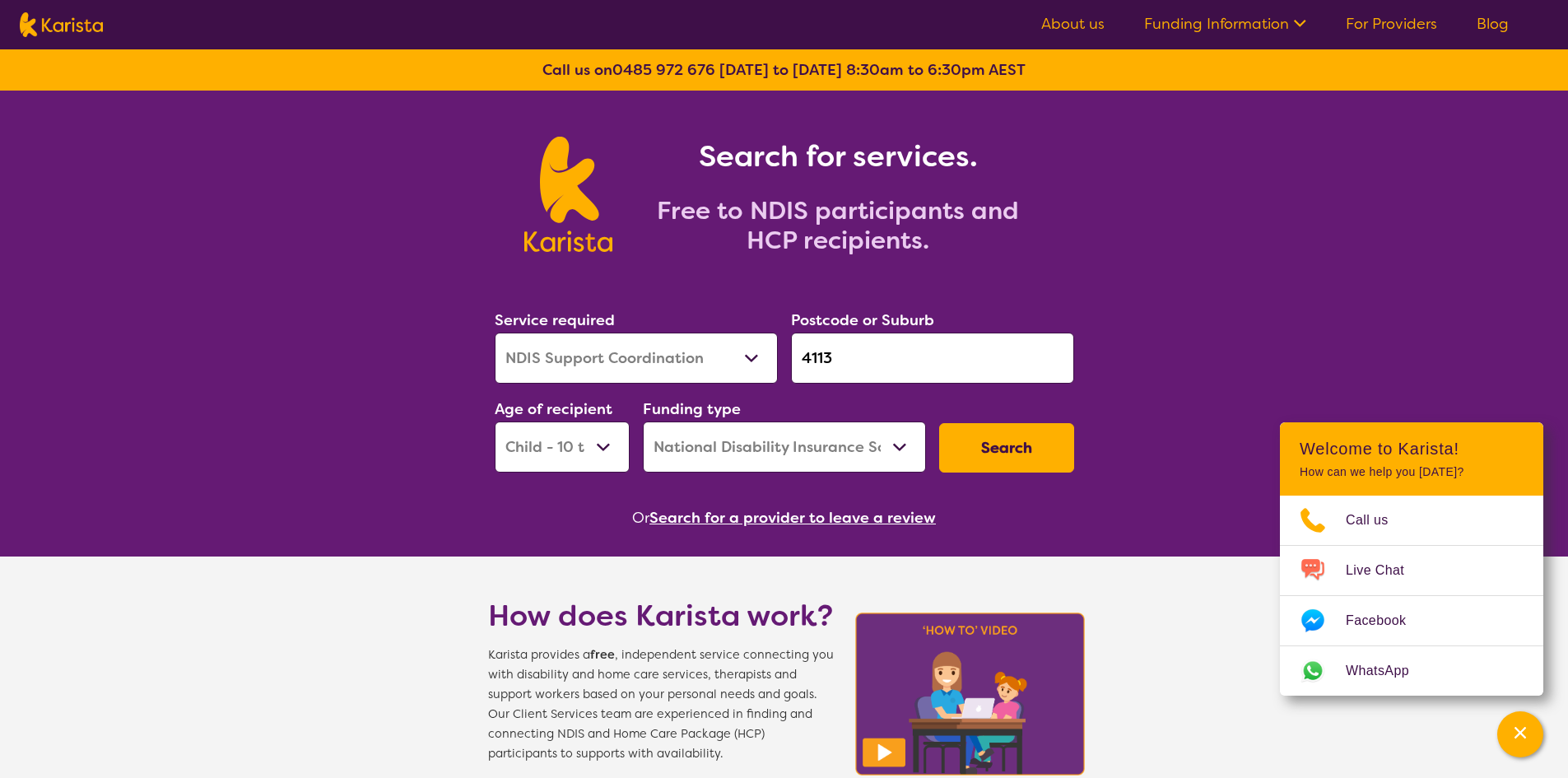
click at [690, 347] on select "Allied Health Assistant Assessment (ADHD or Autism) Behaviour support Counselli…" at bounding box center [635, 358] width 283 height 51
select select "Personal care"
click at [494, 332] on select "Allied Health Assistant Assessment (ADHD or Autism) Behaviour support Counselli…" at bounding box center [635, 358] width 283 height 51
click at [1042, 435] on button "Search" at bounding box center [1007, 448] width 135 height 49
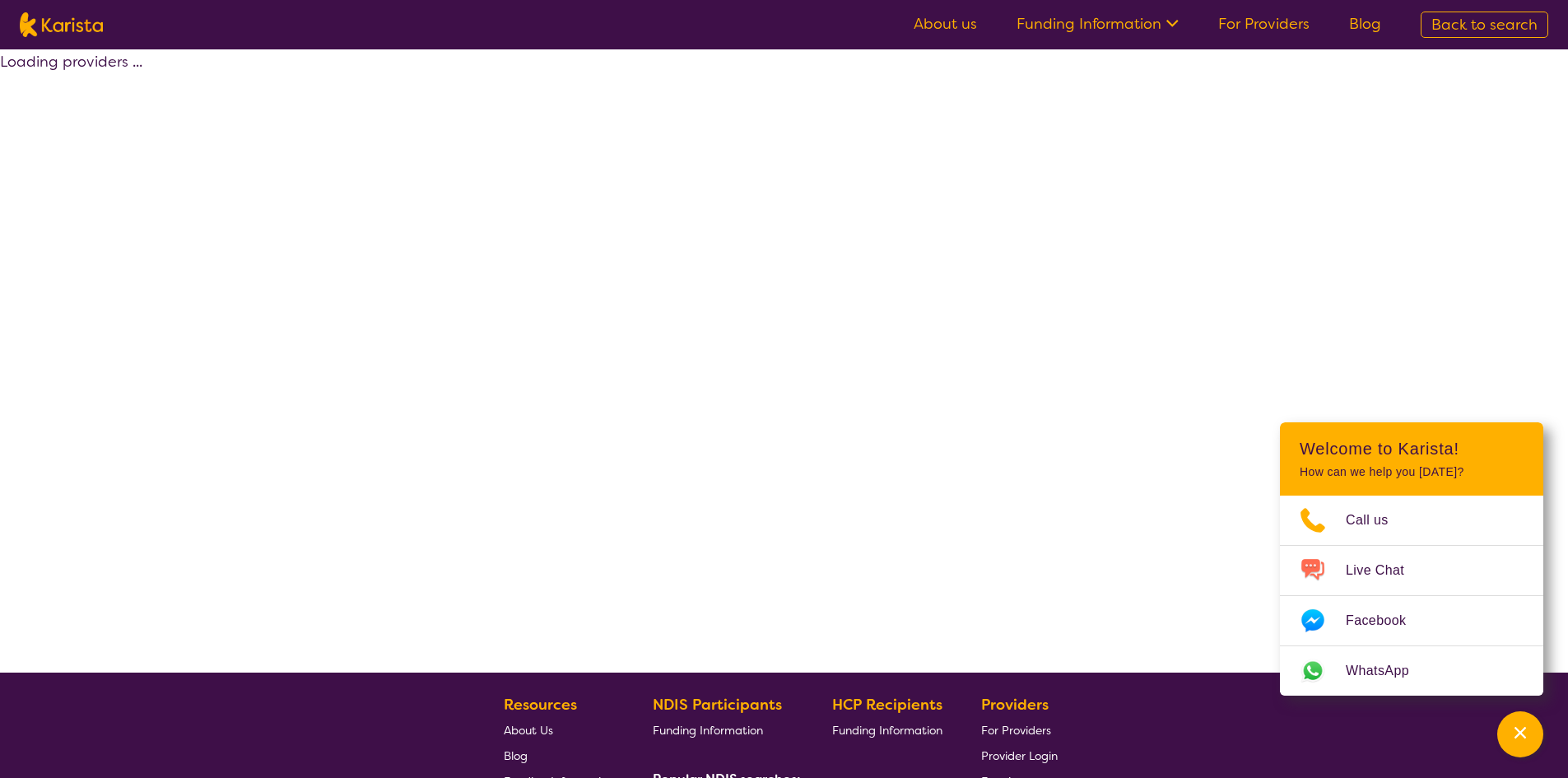
select select "by_score"
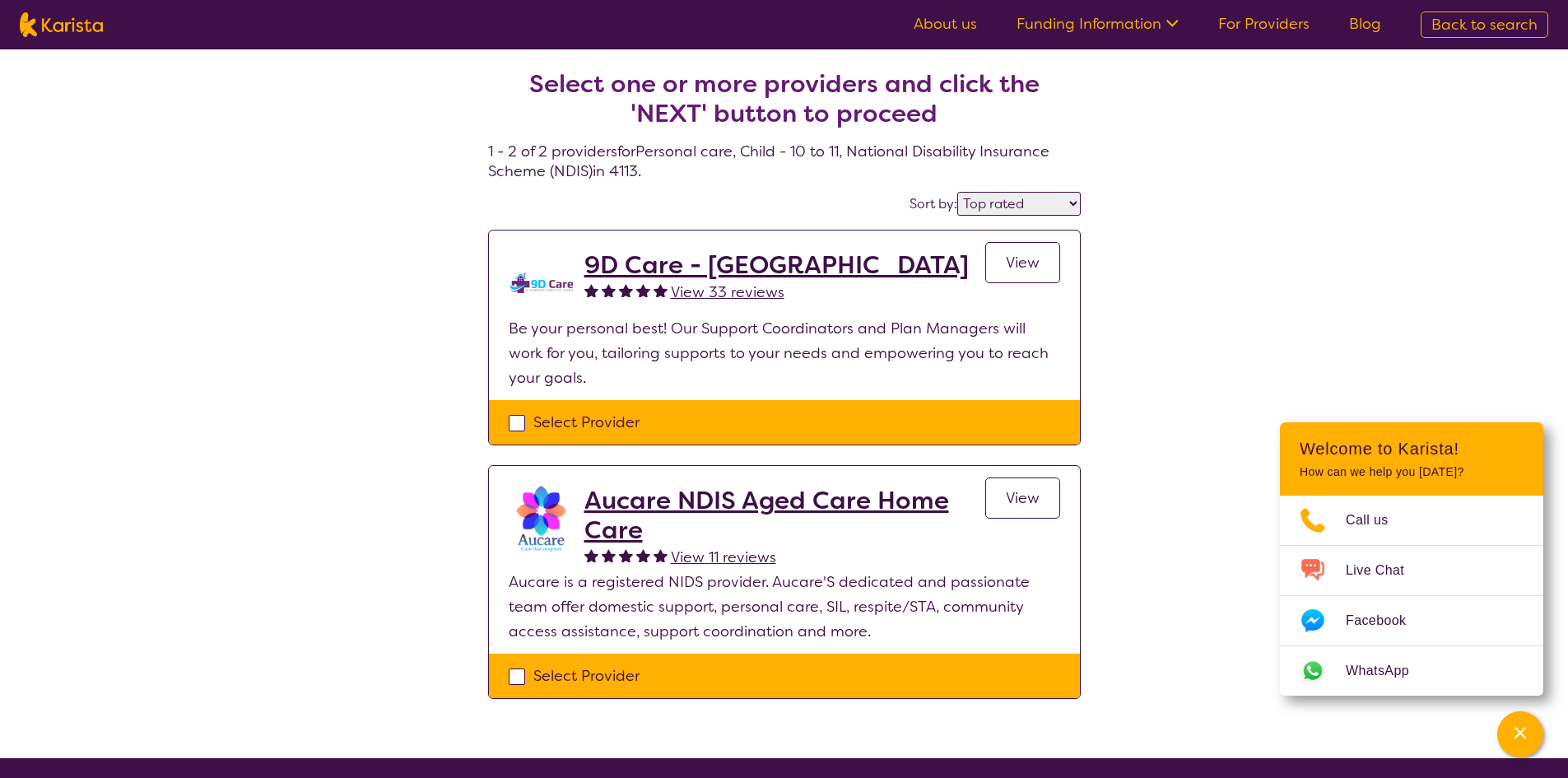
select select "Personal care"
select select "CH"
select select "NDIS"
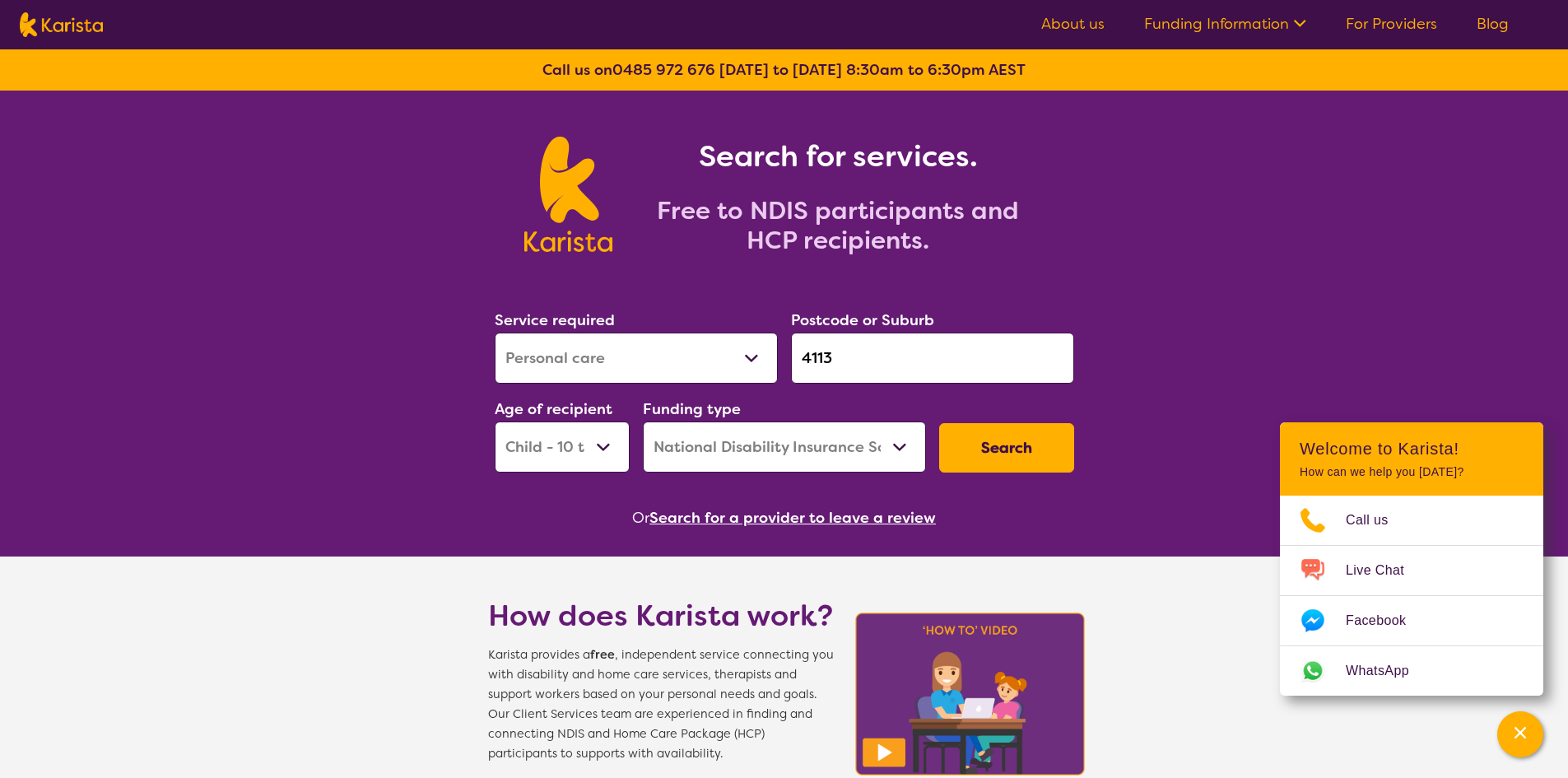
click at [724, 367] on select "Allied Health Assistant Assessment (ADHD or Autism) Behaviour support Counselli…" at bounding box center [635, 358] width 283 height 51
select select "Support worker"
click at [494, 332] on select "Allied Health Assistant Assessment (ADHD or Autism) Behaviour support Counselli…" at bounding box center [635, 358] width 283 height 51
click at [1014, 455] on button "Search" at bounding box center [1007, 448] width 135 height 49
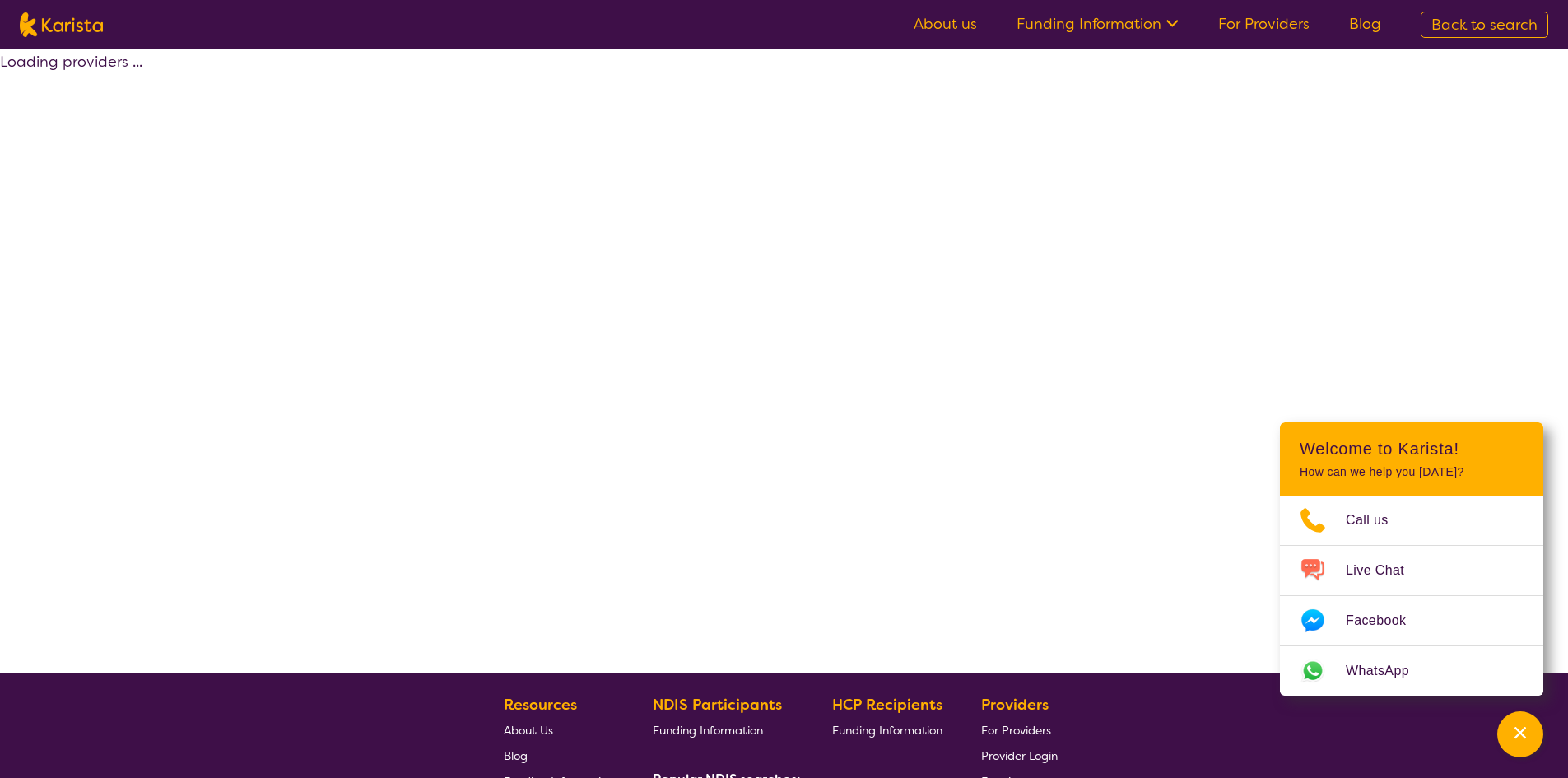
select select "by_score"
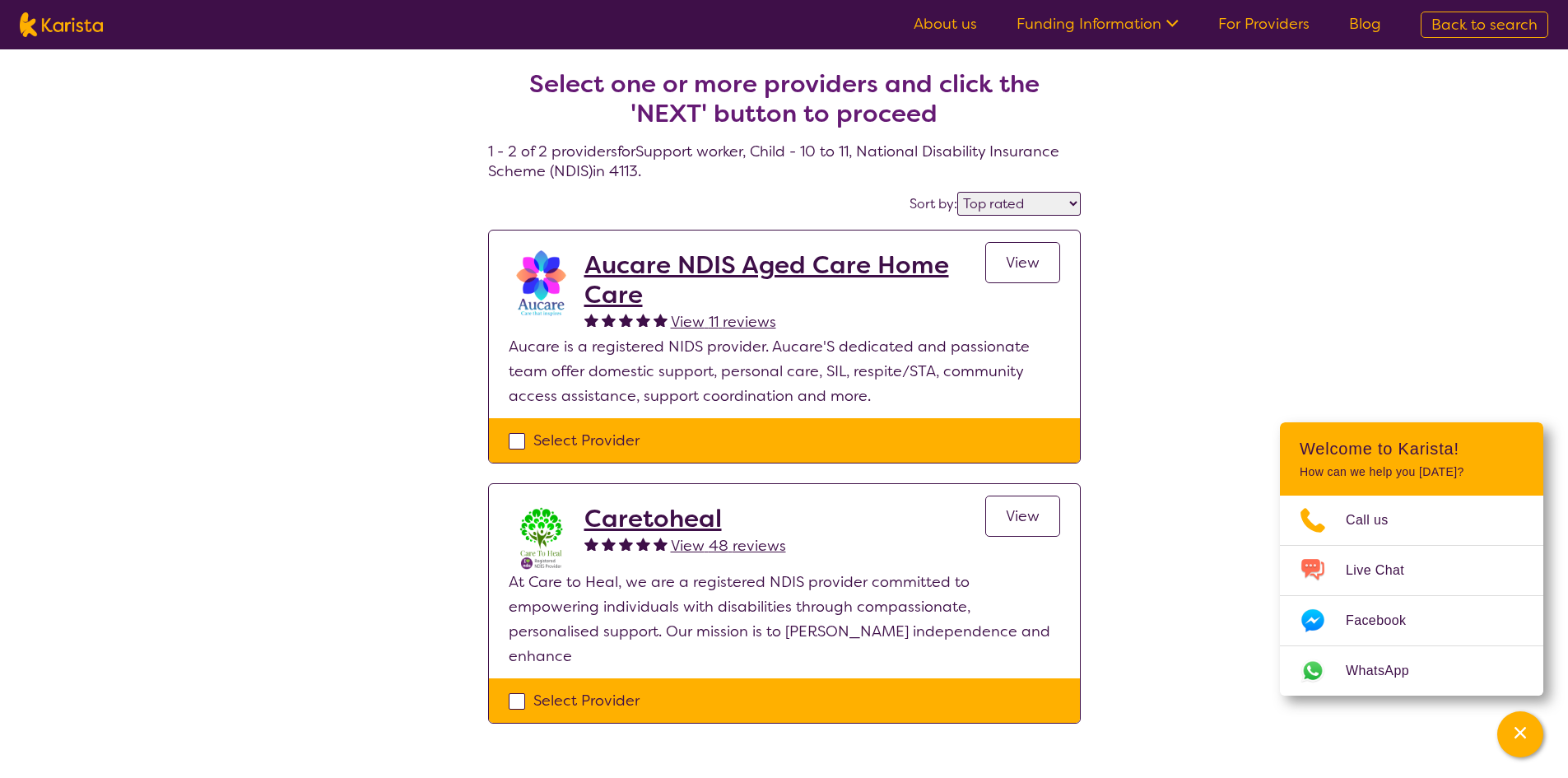
select select "Support worker"
select select "CH"
select select "NDIS"
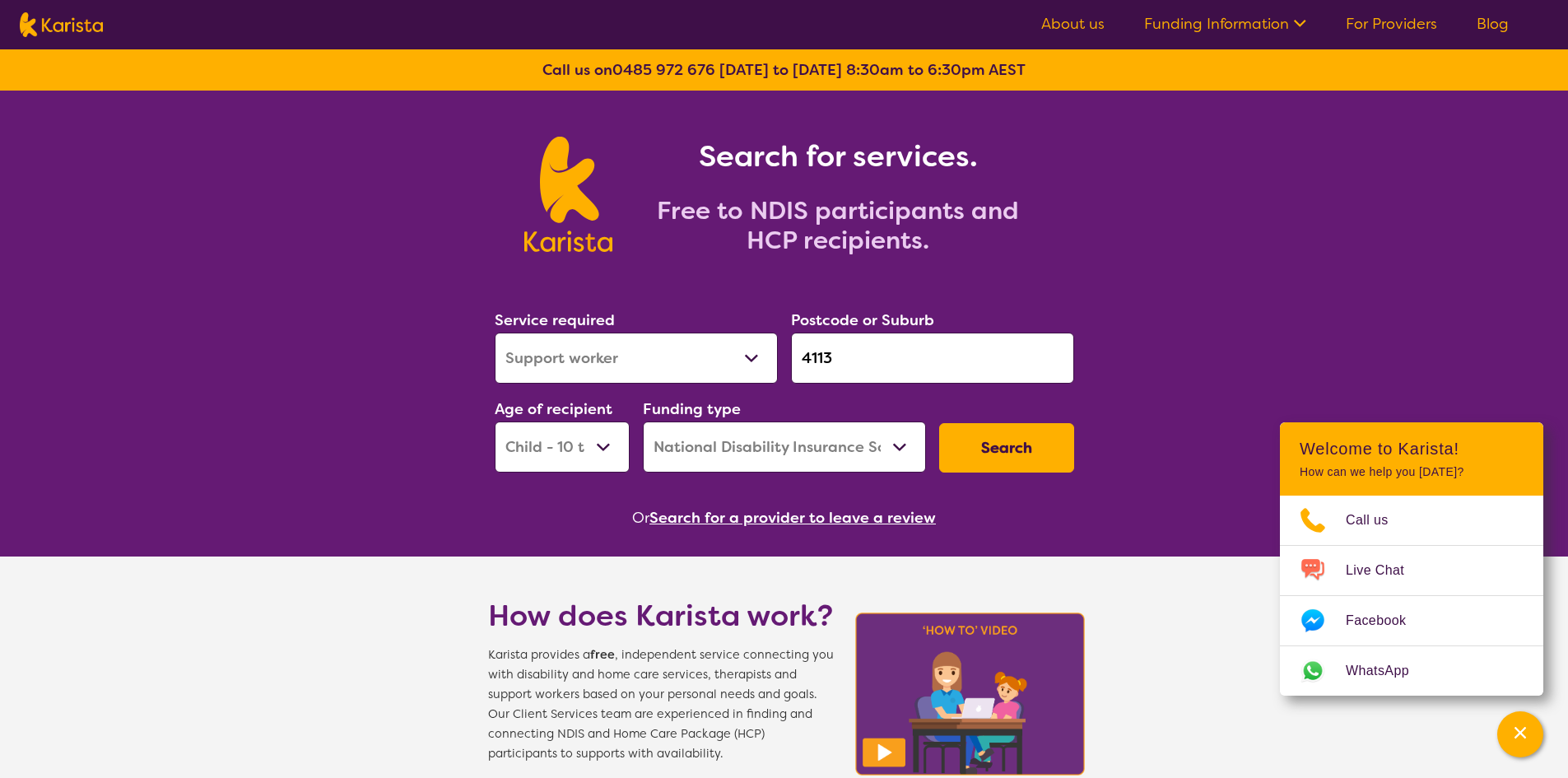
click at [597, 451] on select "Early Childhood - 0 to 9 Child - 10 to 11 Adolescent - 12 to 17 Adult - 18 to 6…" at bounding box center [561, 447] width 135 height 51
click at [494, 421] on select "Early Childhood - 0 to 9 Child - 10 to 11 Adolescent - 12 to 17 Adult - 18 to 6…" at bounding box center [561, 447] width 135 height 51
click at [992, 444] on button "Search" at bounding box center [1007, 448] width 135 height 49
click at [520, 426] on select "Early Childhood - 0 to 9 Child - 10 to 11 Adolescent - 12 to 17 Adult - 18 to 6…" at bounding box center [561, 447] width 135 height 51
select select "AD"
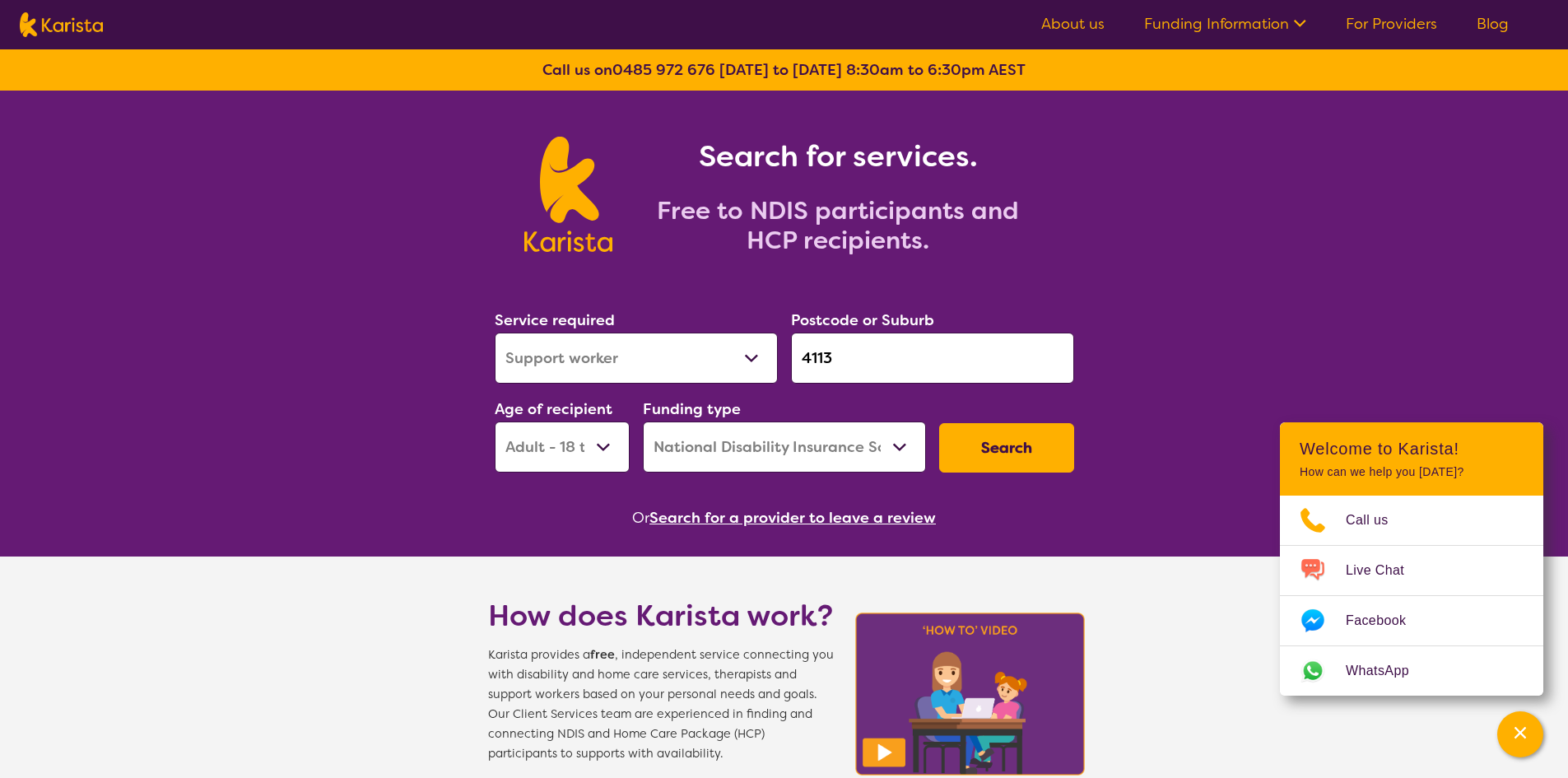
click at [494, 421] on select "Early Childhood - 0 to 9 Child - 10 to 11 Adolescent - 12 to 17 Adult - 18 to 6…" at bounding box center [561, 447] width 135 height 51
click at [1025, 437] on button "Search" at bounding box center [1007, 448] width 135 height 49
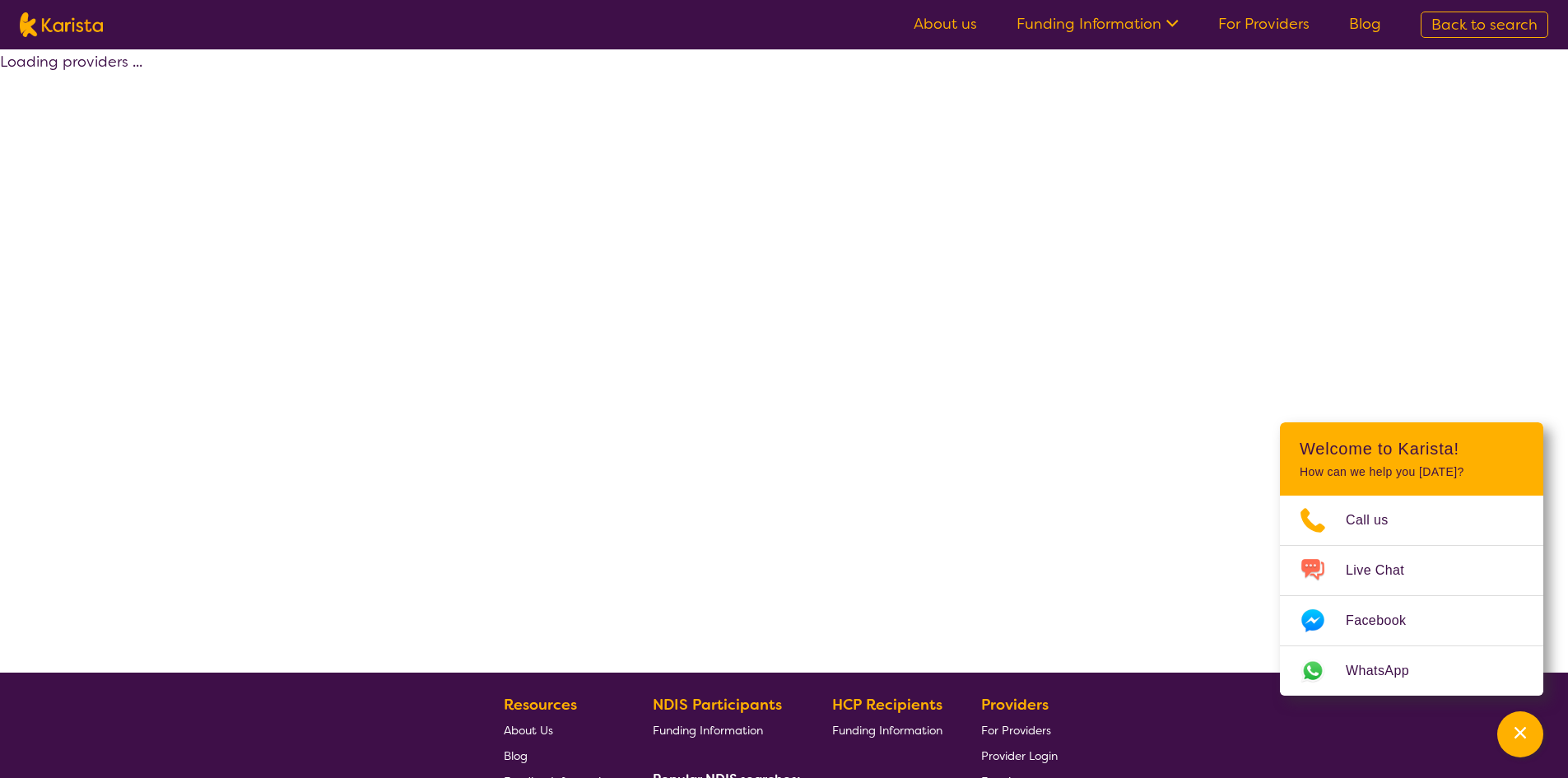
select select "by_score"
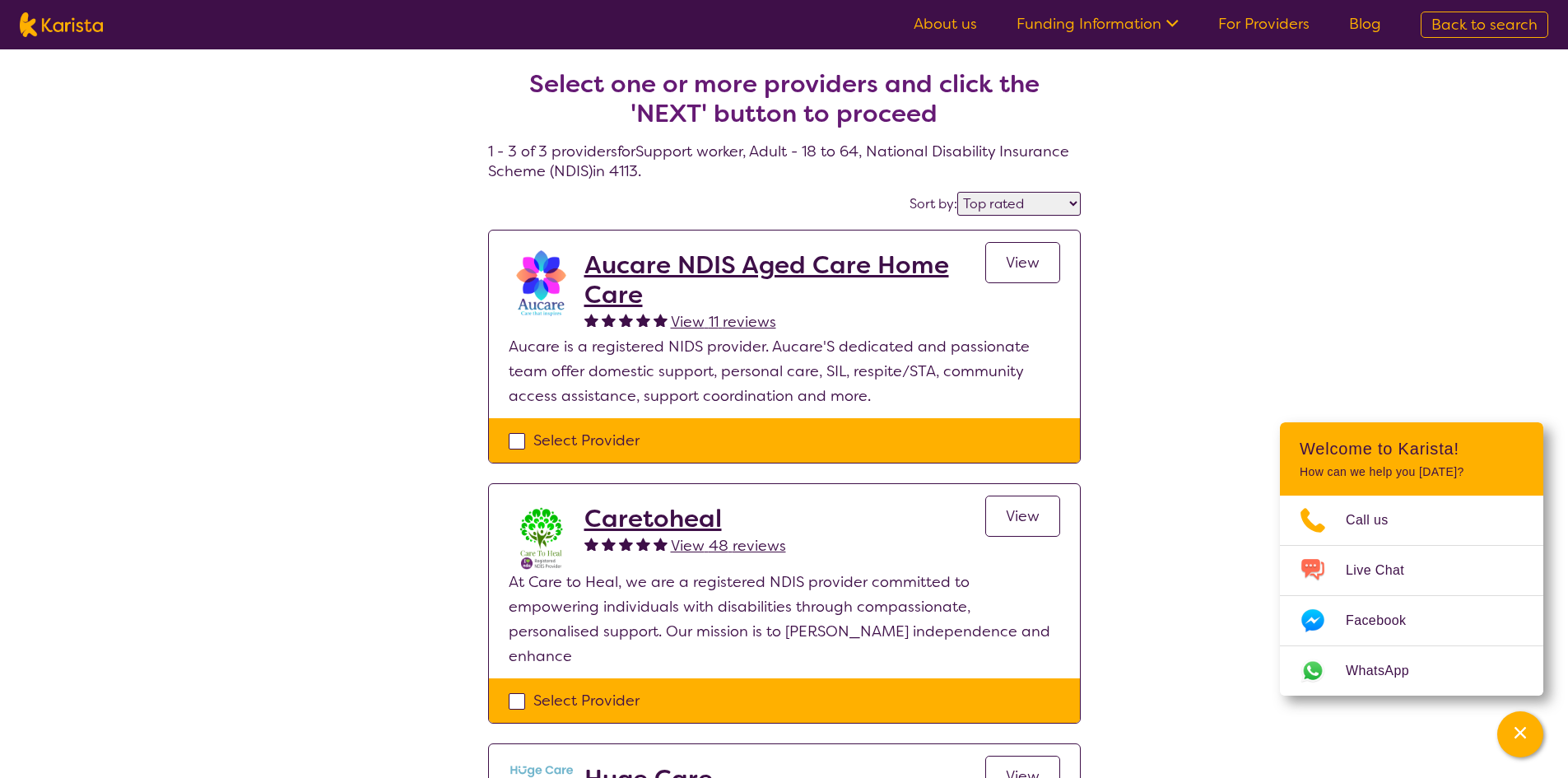
click at [39, 28] on img at bounding box center [62, 25] width 83 height 25
select select "Support worker"
select select "AD"
select select "NDIS"
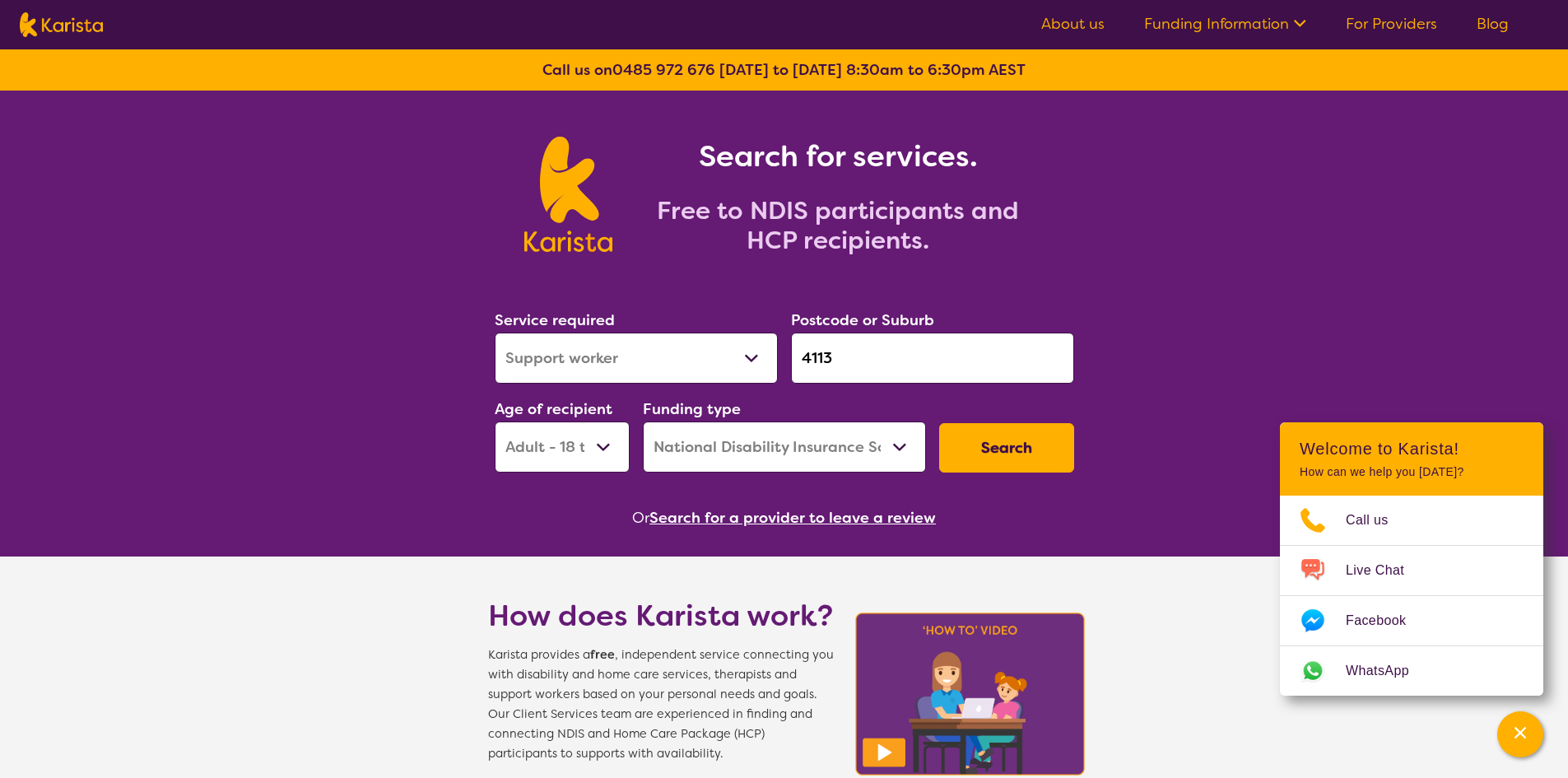
click at [1358, 33] on link "For Providers" at bounding box center [1391, 24] width 91 height 20
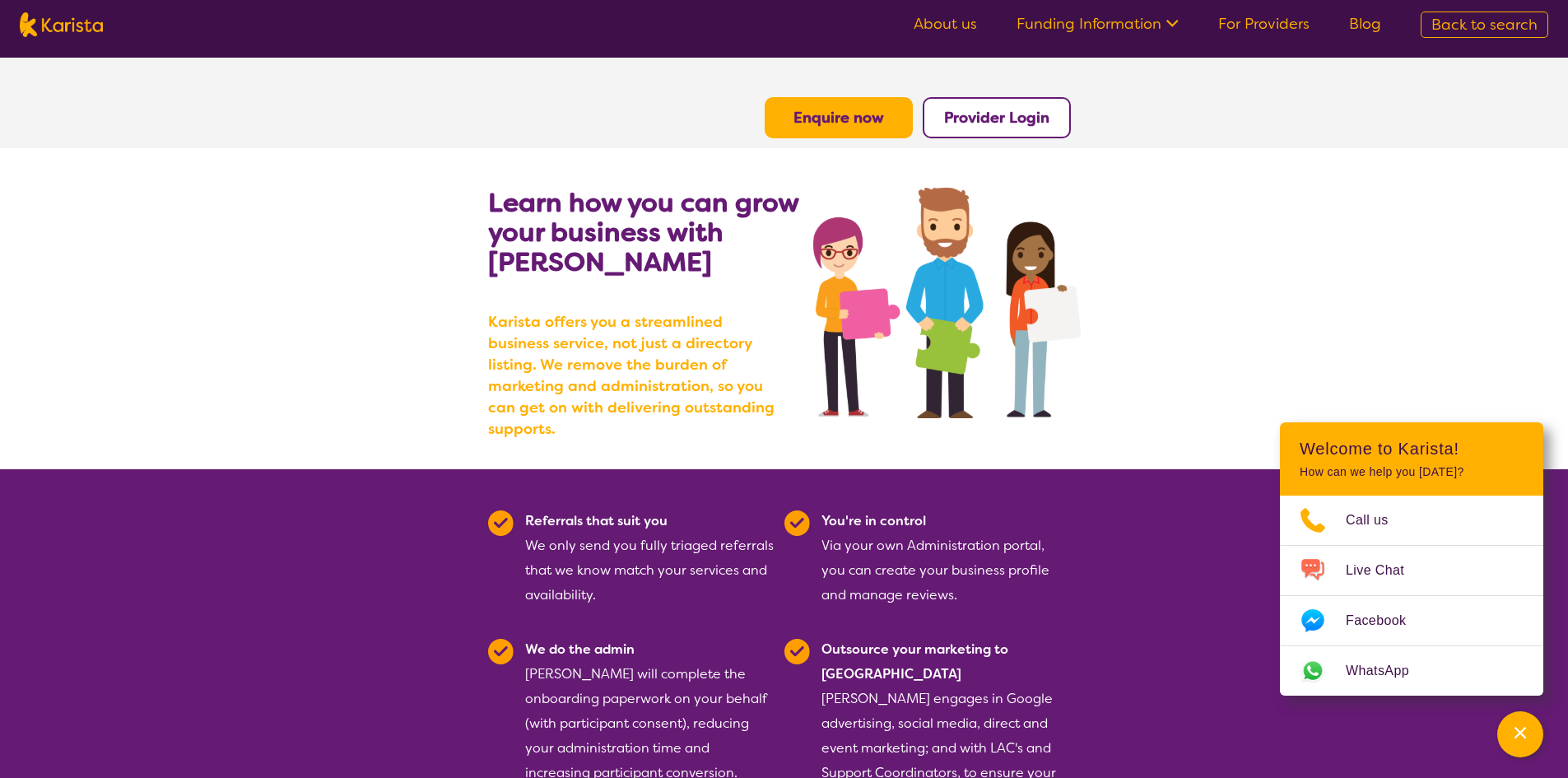
click at [66, 42] on nav "About us Funding Information NDIS - National Disability Insurance Scheme HCP - …" at bounding box center [784, 25] width 1568 height 49
click at [66, 33] on img at bounding box center [62, 25] width 83 height 25
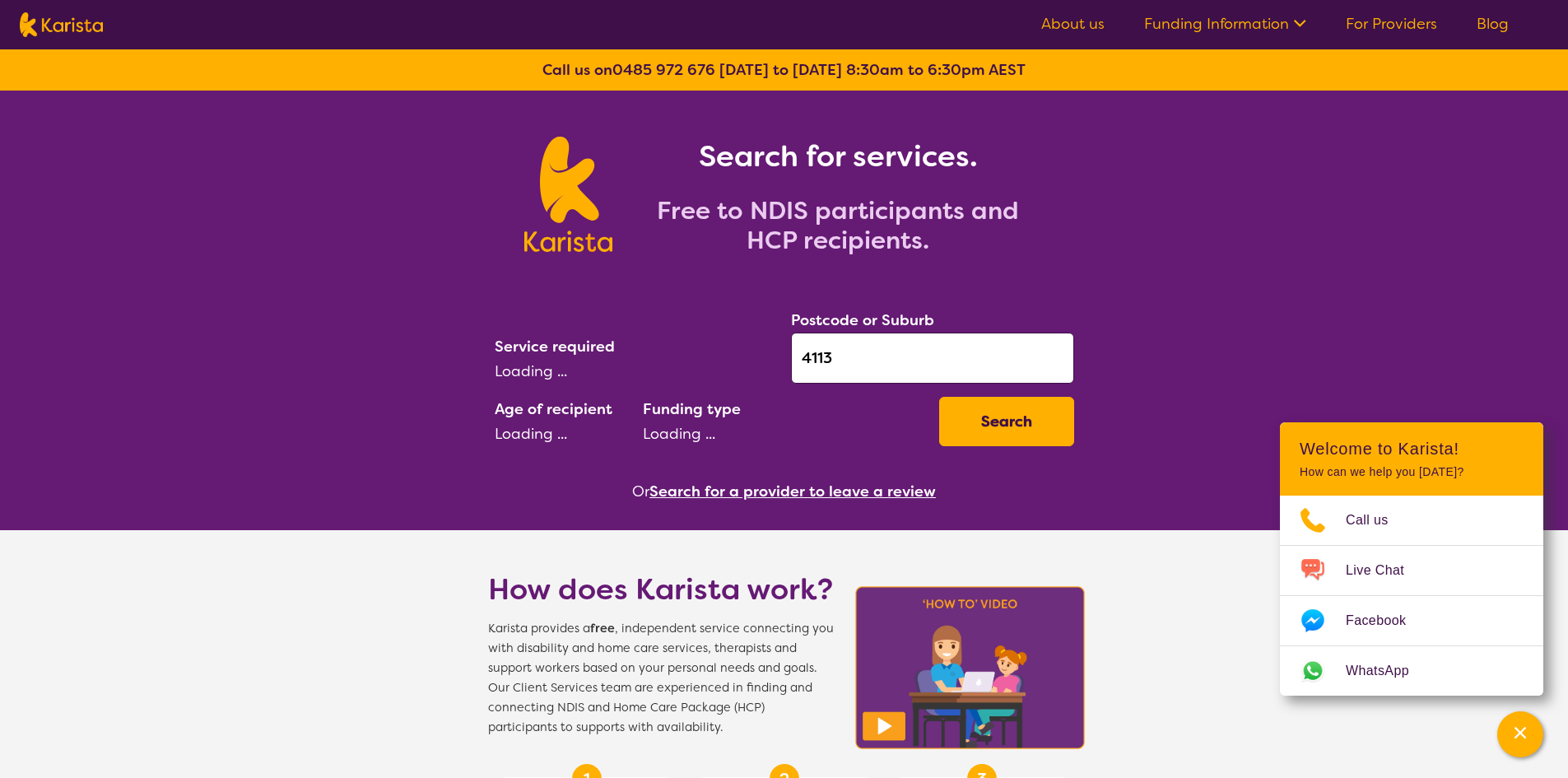
select select "AD"
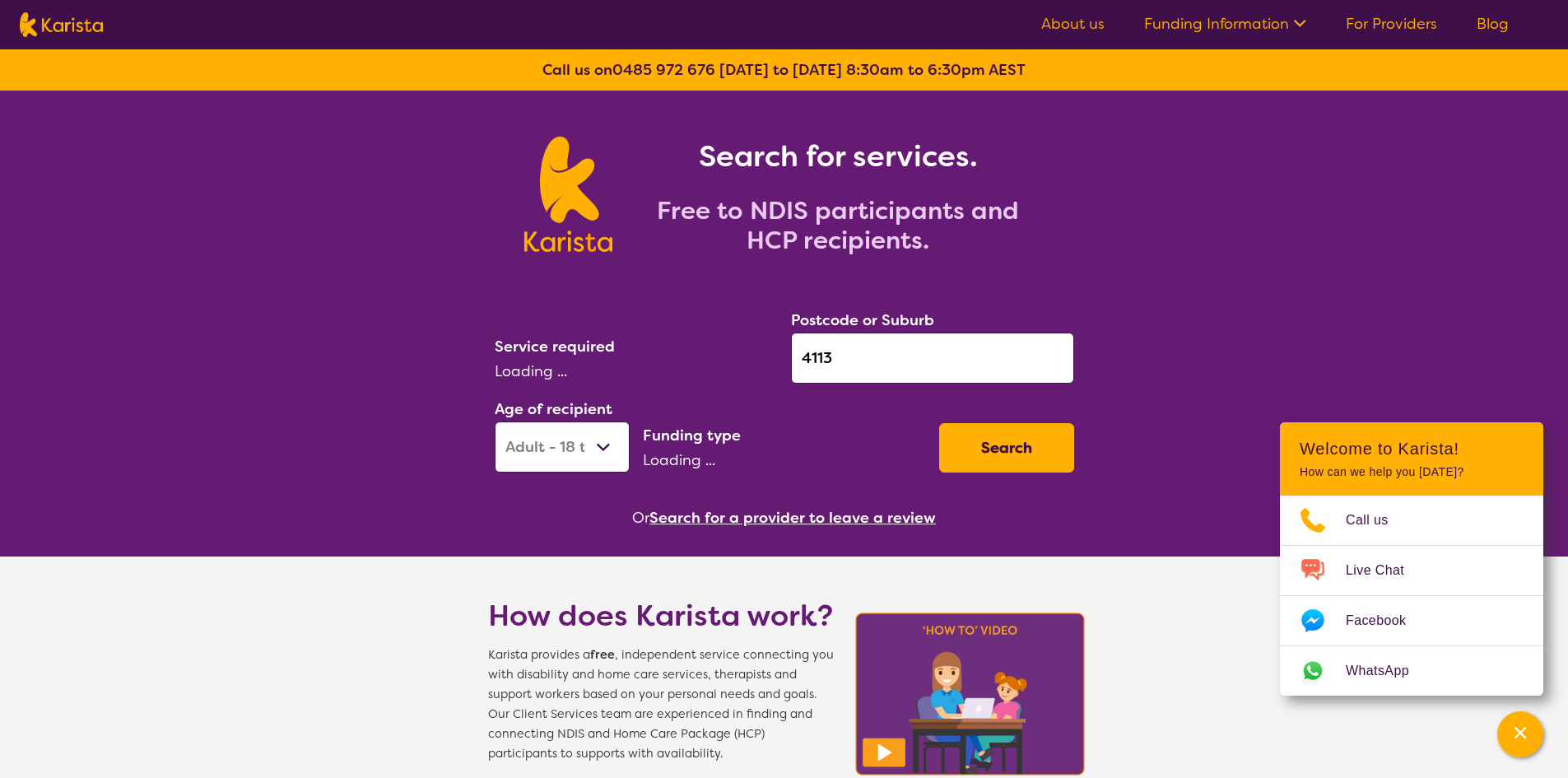
select select "Support worker"
select select "NDIS"
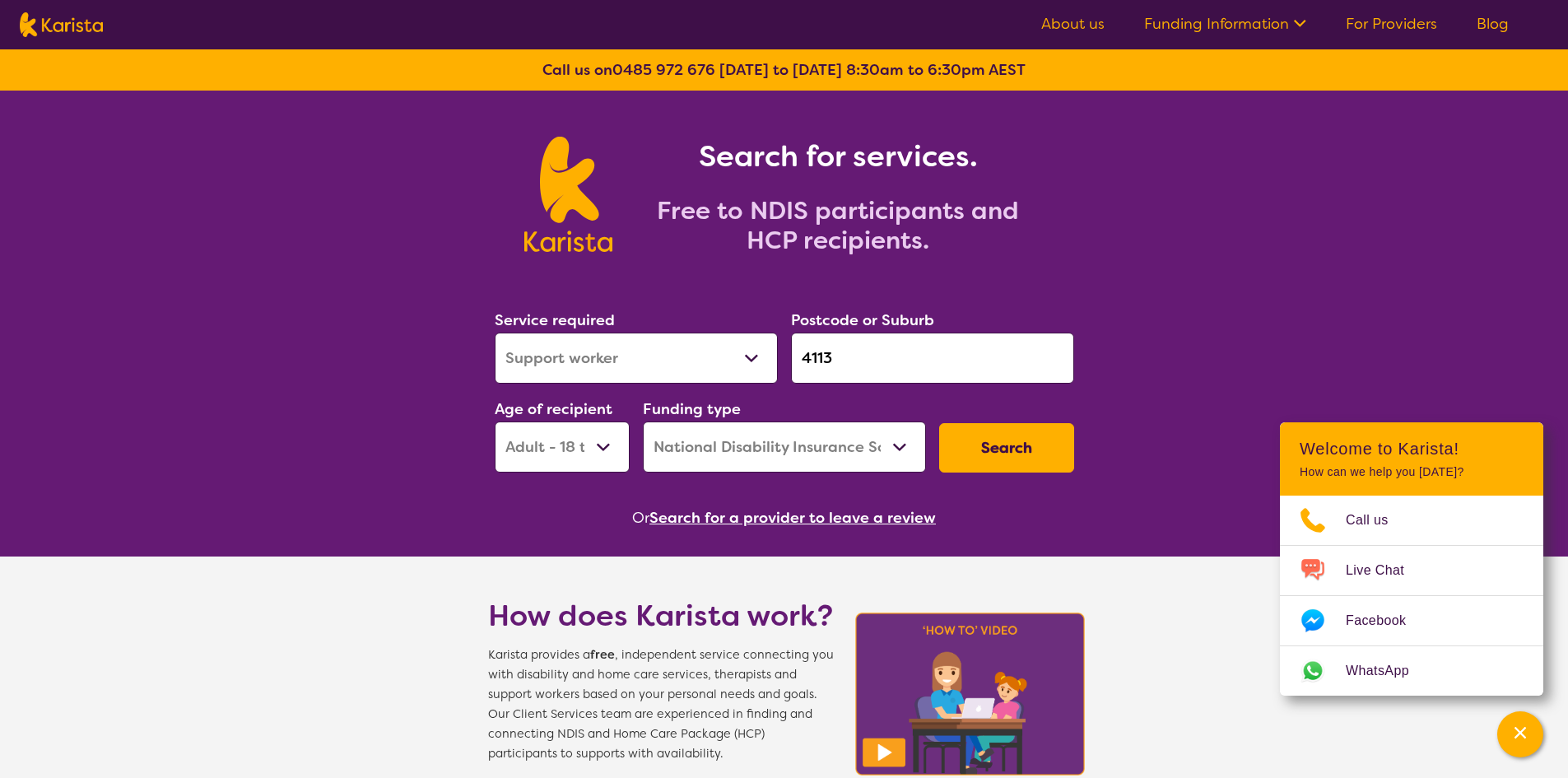
click at [670, 364] on select "Allied Health Assistant Assessment (ADHD or Autism) Behaviour support Counselli…" at bounding box center [635, 358] width 283 height 51
select select "Personal care"
click at [494, 332] on select "Allied Health Assistant Assessment (ADHD or Autism) Behaviour support Counselli…" at bounding box center [635, 358] width 283 height 51
click at [999, 444] on button "Search" at bounding box center [1007, 448] width 135 height 49
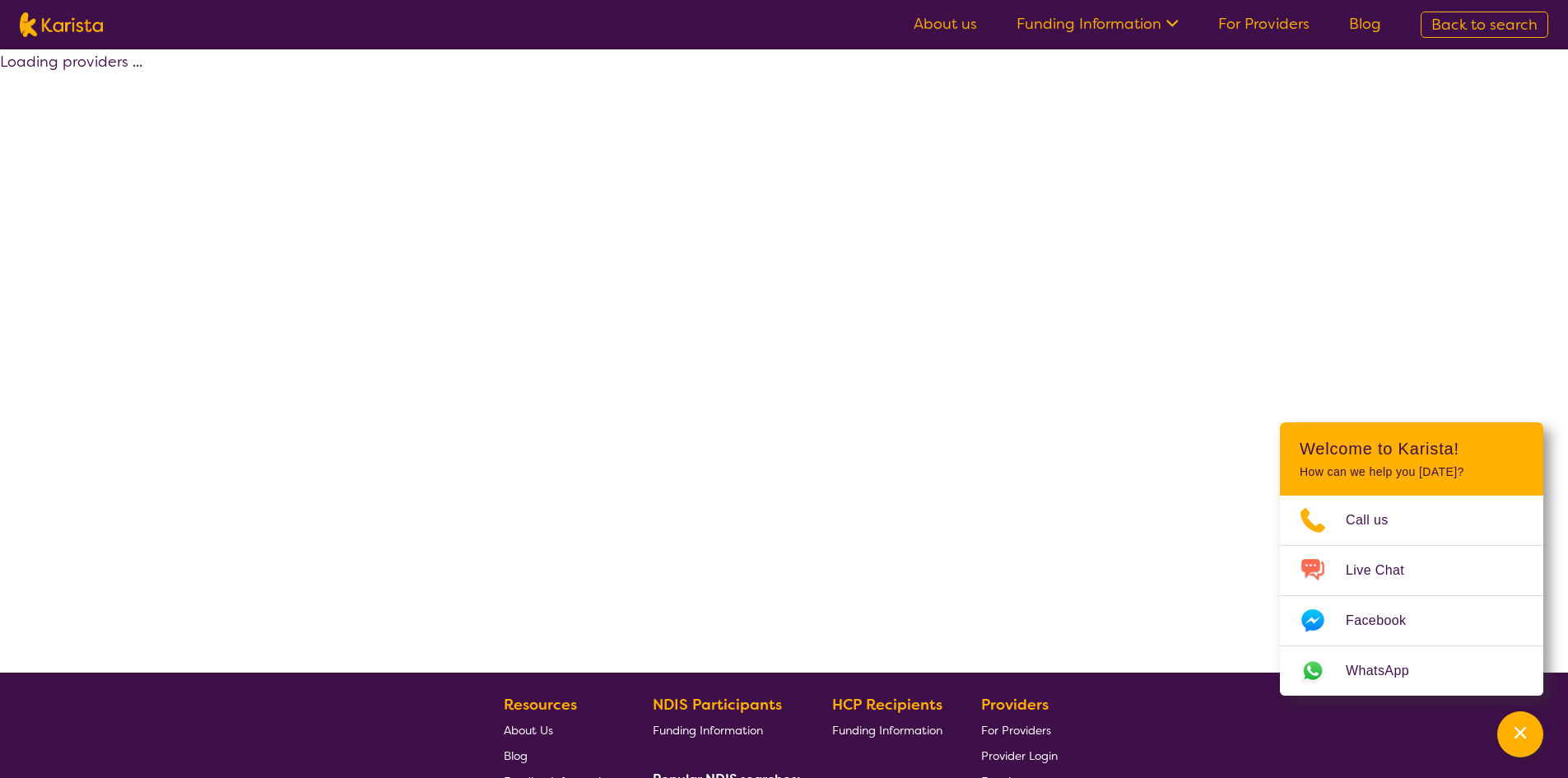
select select "by_score"
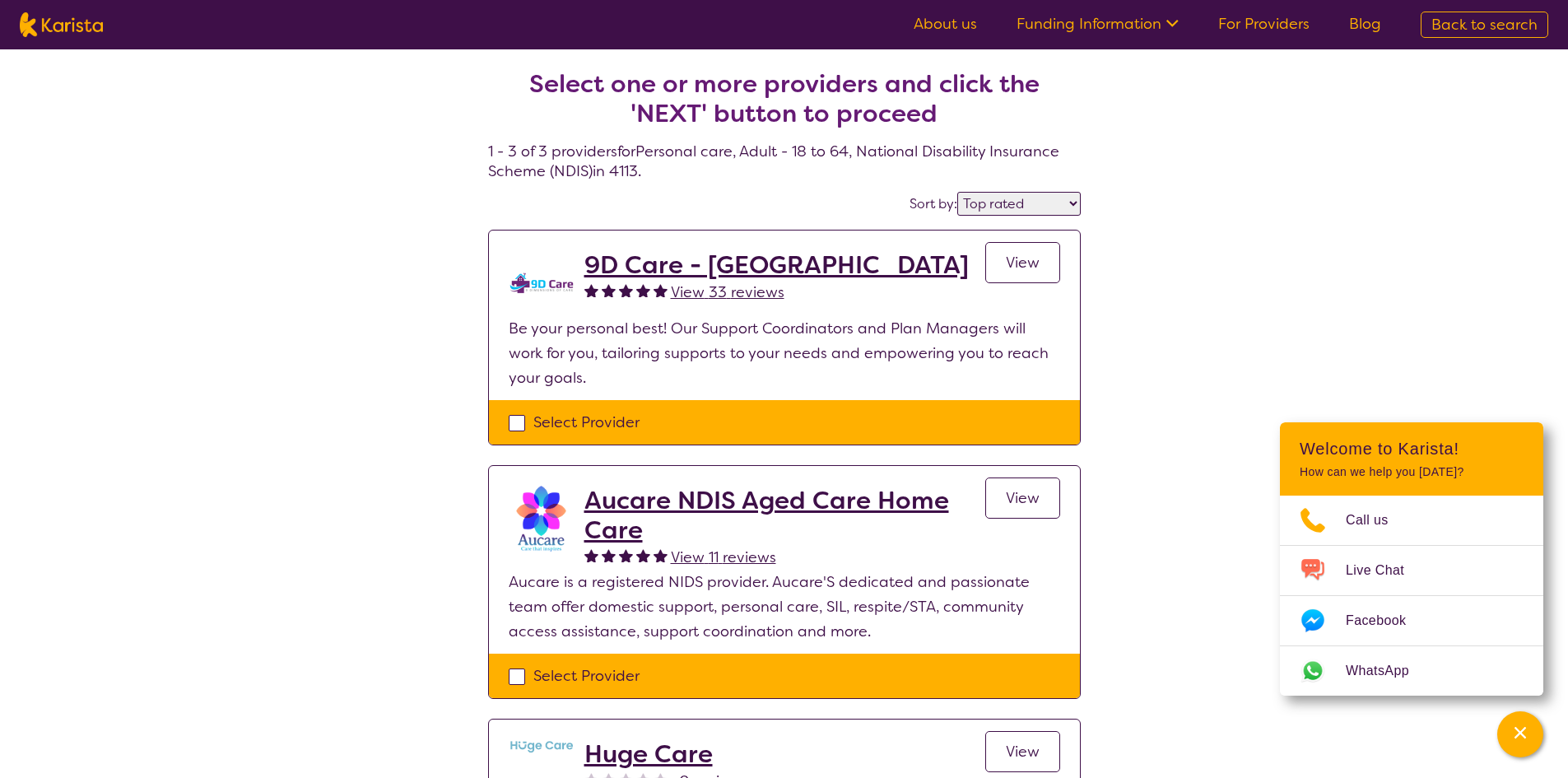
select select "Personal care"
select select "AD"
select select "NDIS"
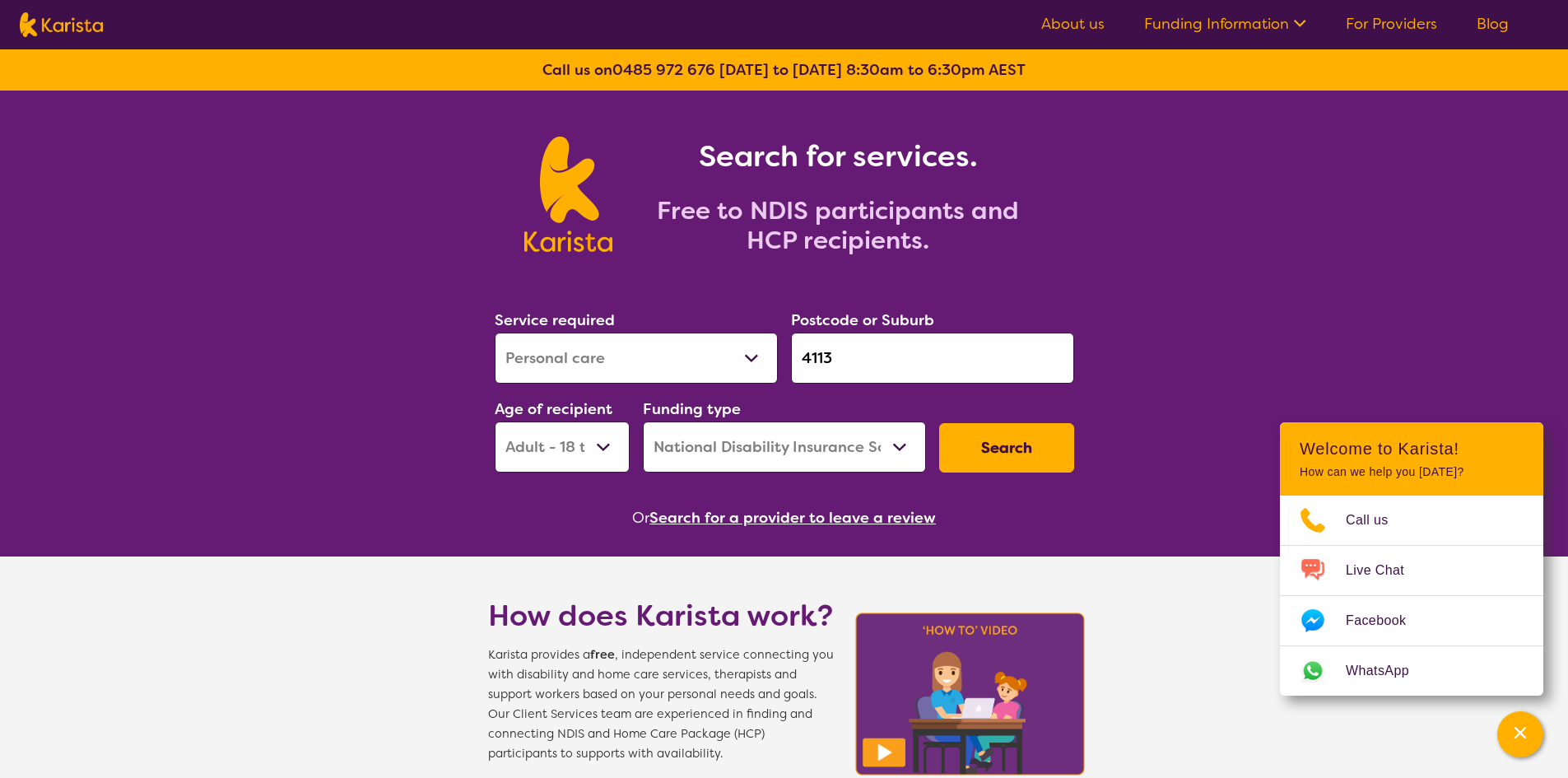
drag, startPoint x: 873, startPoint y: 356, endPoint x: 753, endPoint y: 361, distance: 120.1
click at [753, 361] on div "Service required Allied Health Assistant Assessment (ADHD or Autism) Behaviour …" at bounding box center [785, 390] width 593 height 178
type input "1"
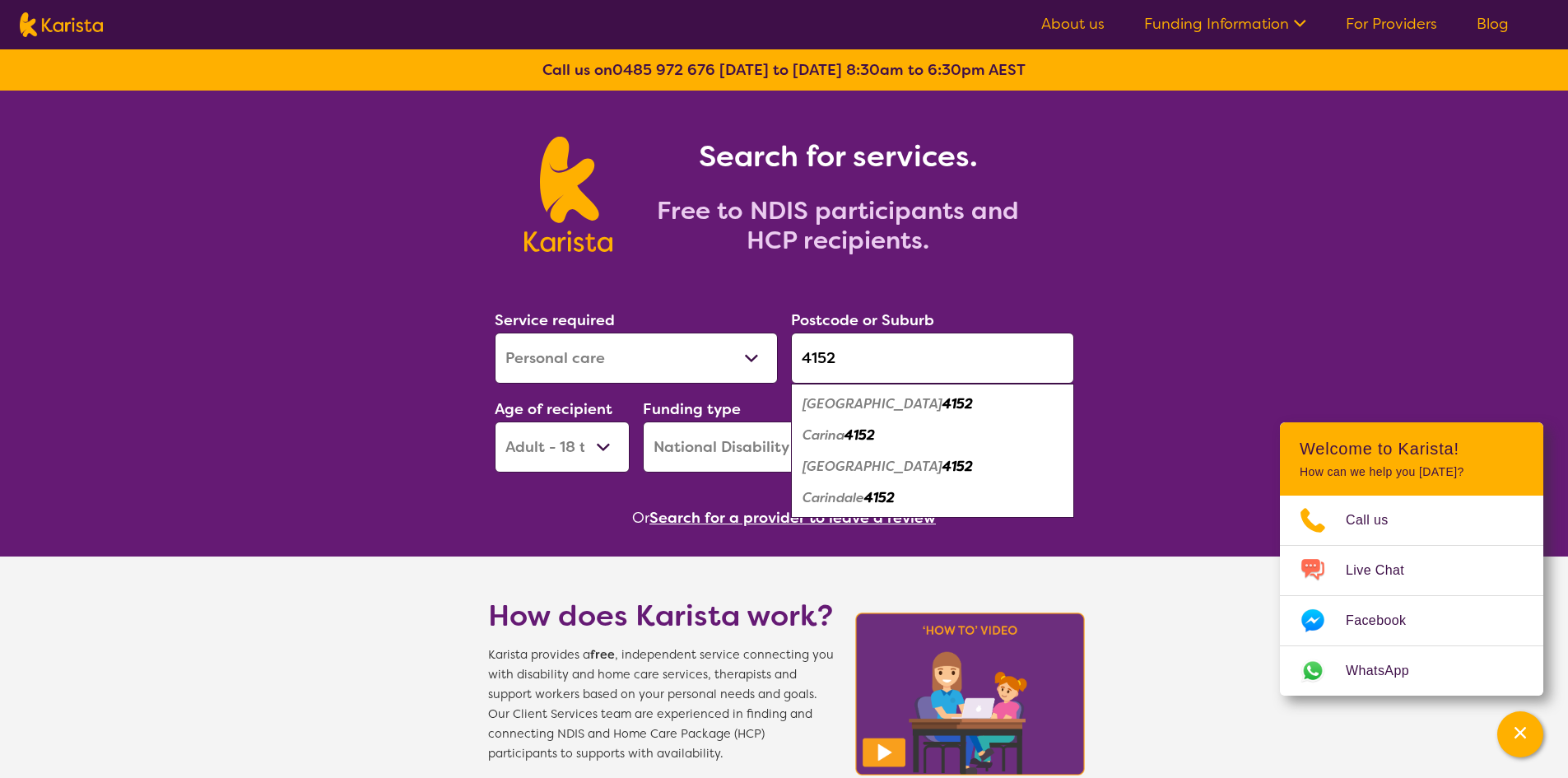
type input "4152"
click at [982, 411] on div "Camp Hill 4152" at bounding box center [933, 403] width 267 height 31
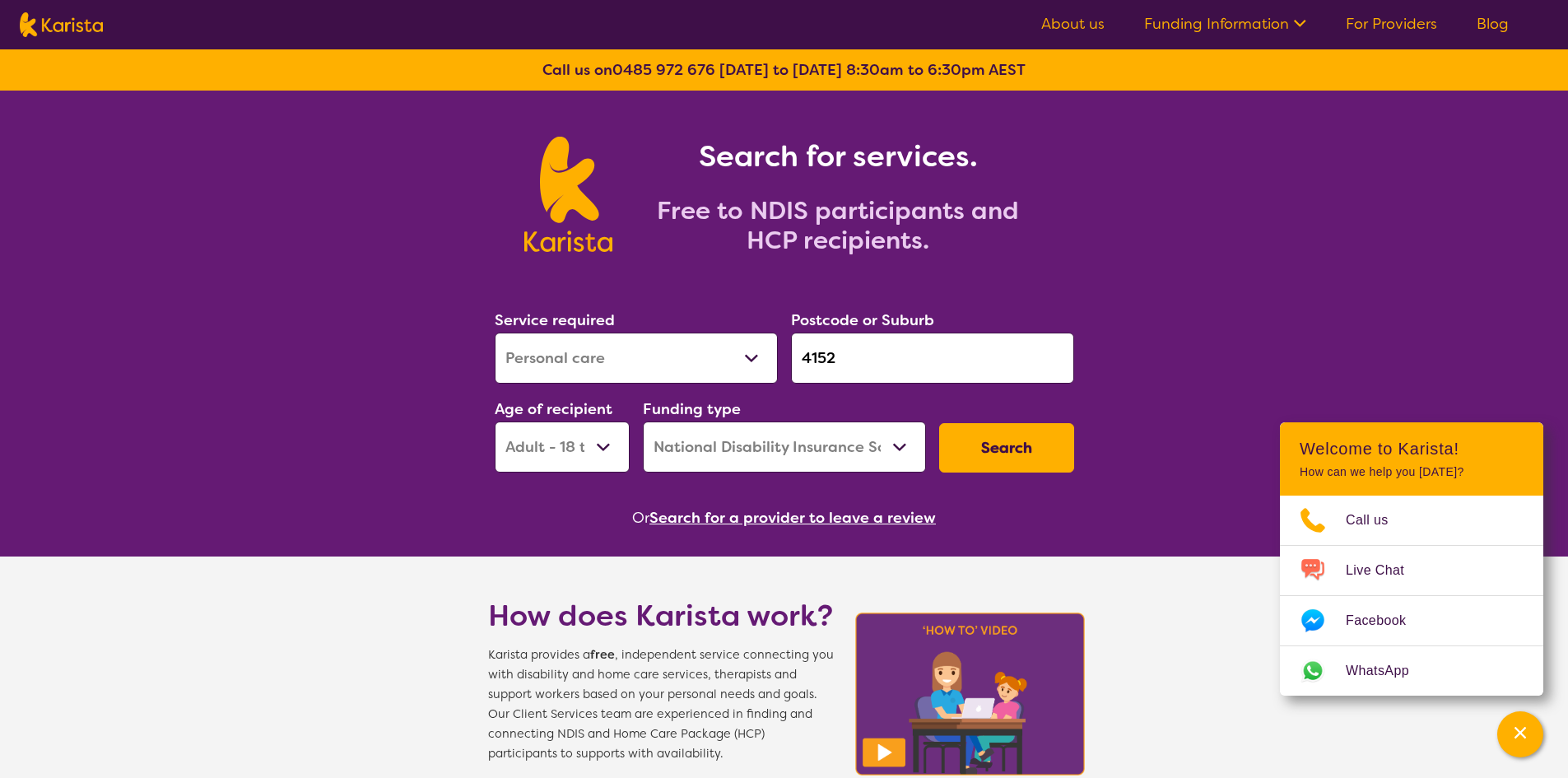
click at [1013, 462] on button "Search" at bounding box center [1007, 448] width 135 height 49
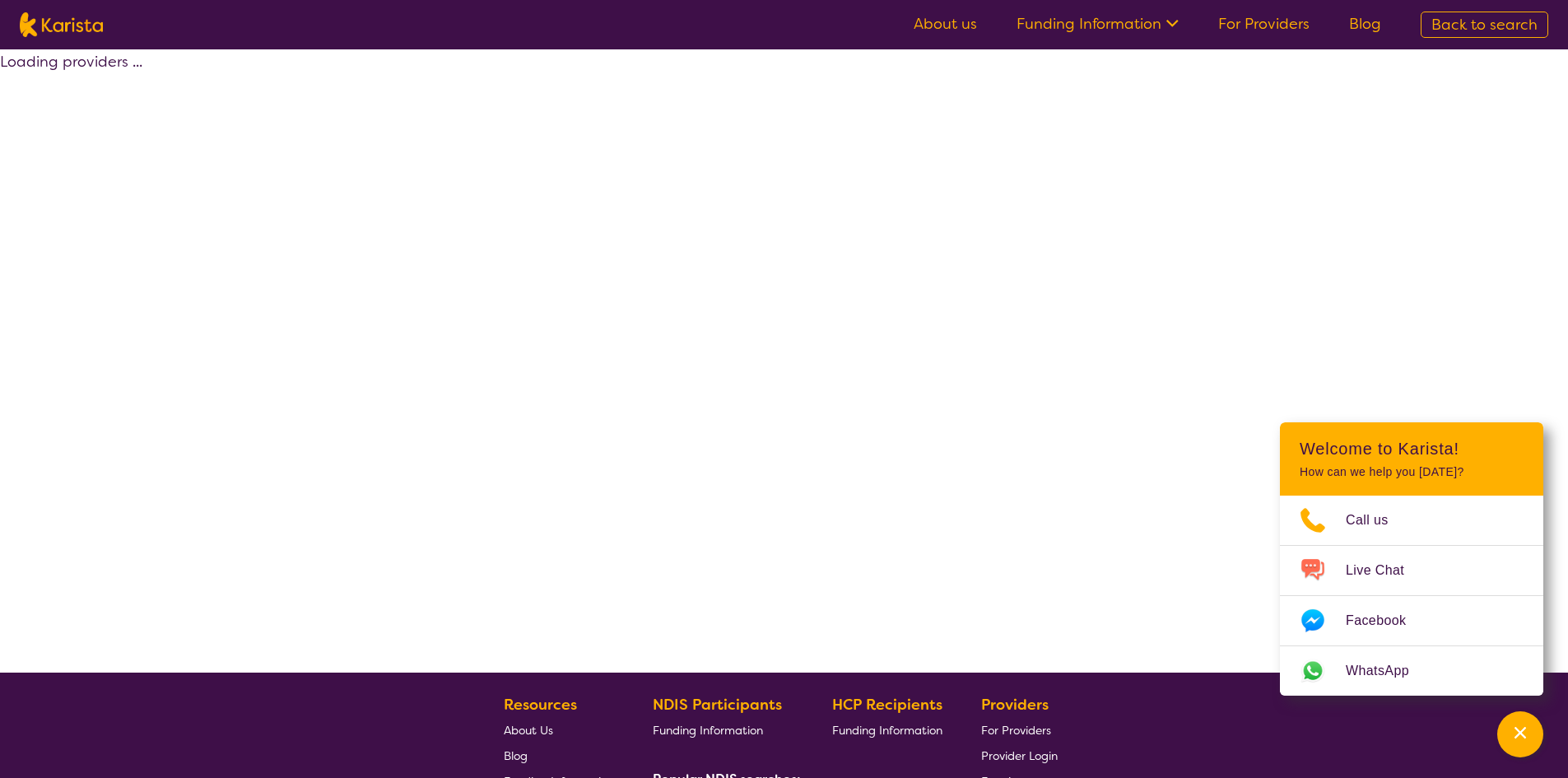
select select "by_score"
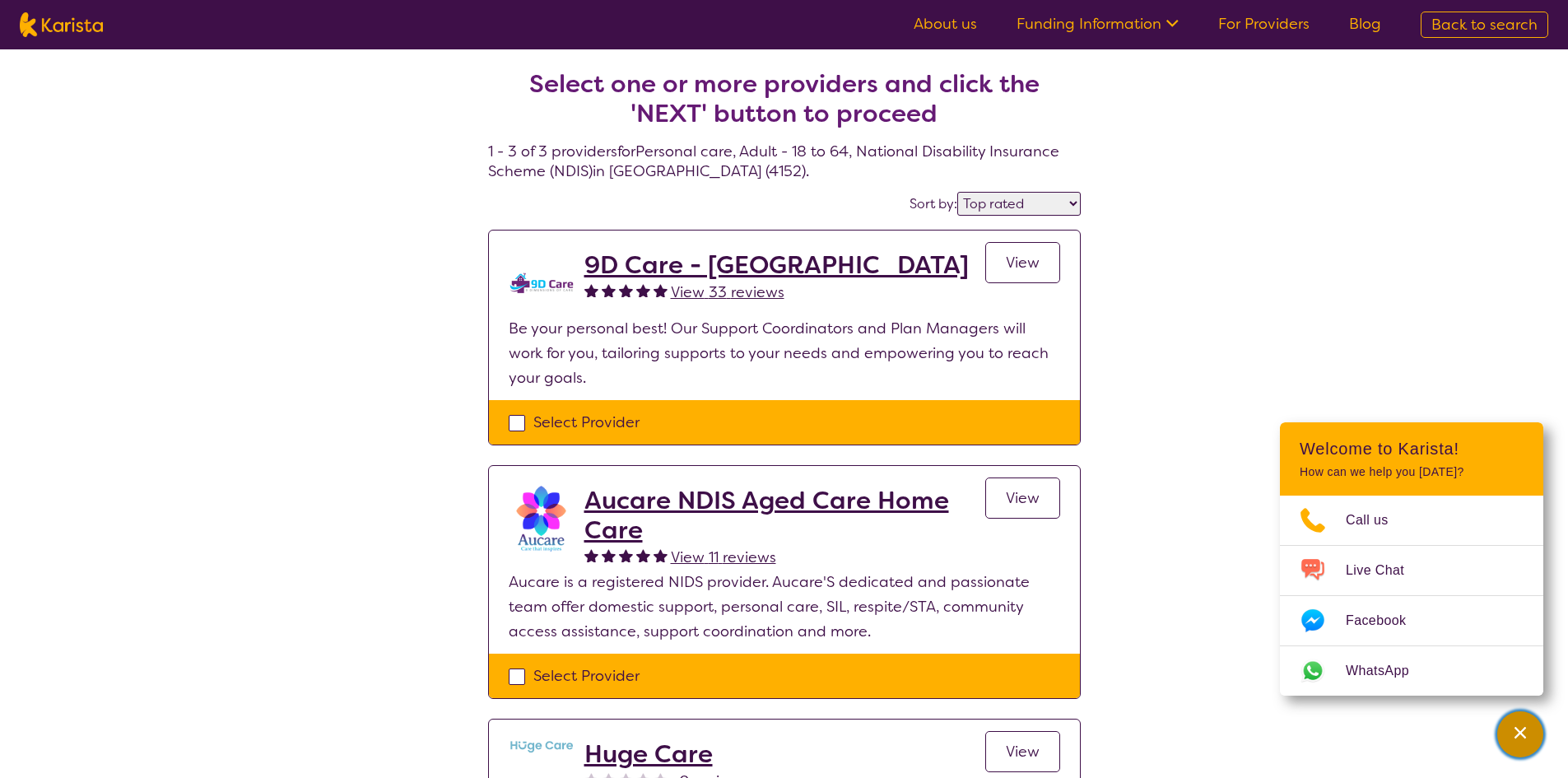
click at [1525, 720] on div "Channel Menu" at bounding box center [1520, 734] width 33 height 36
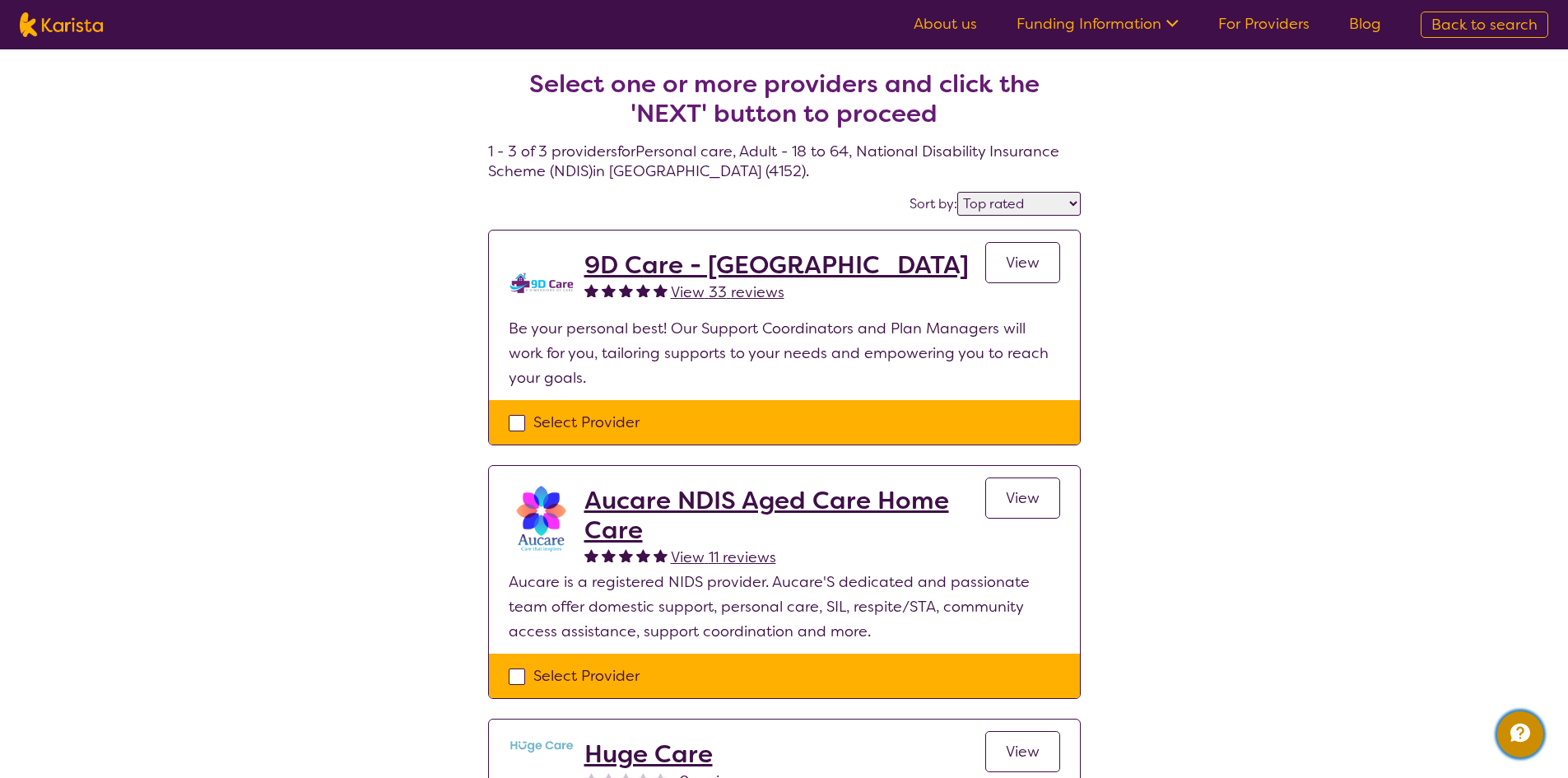
select select "Personal care"
select select "AD"
select select "NDIS"
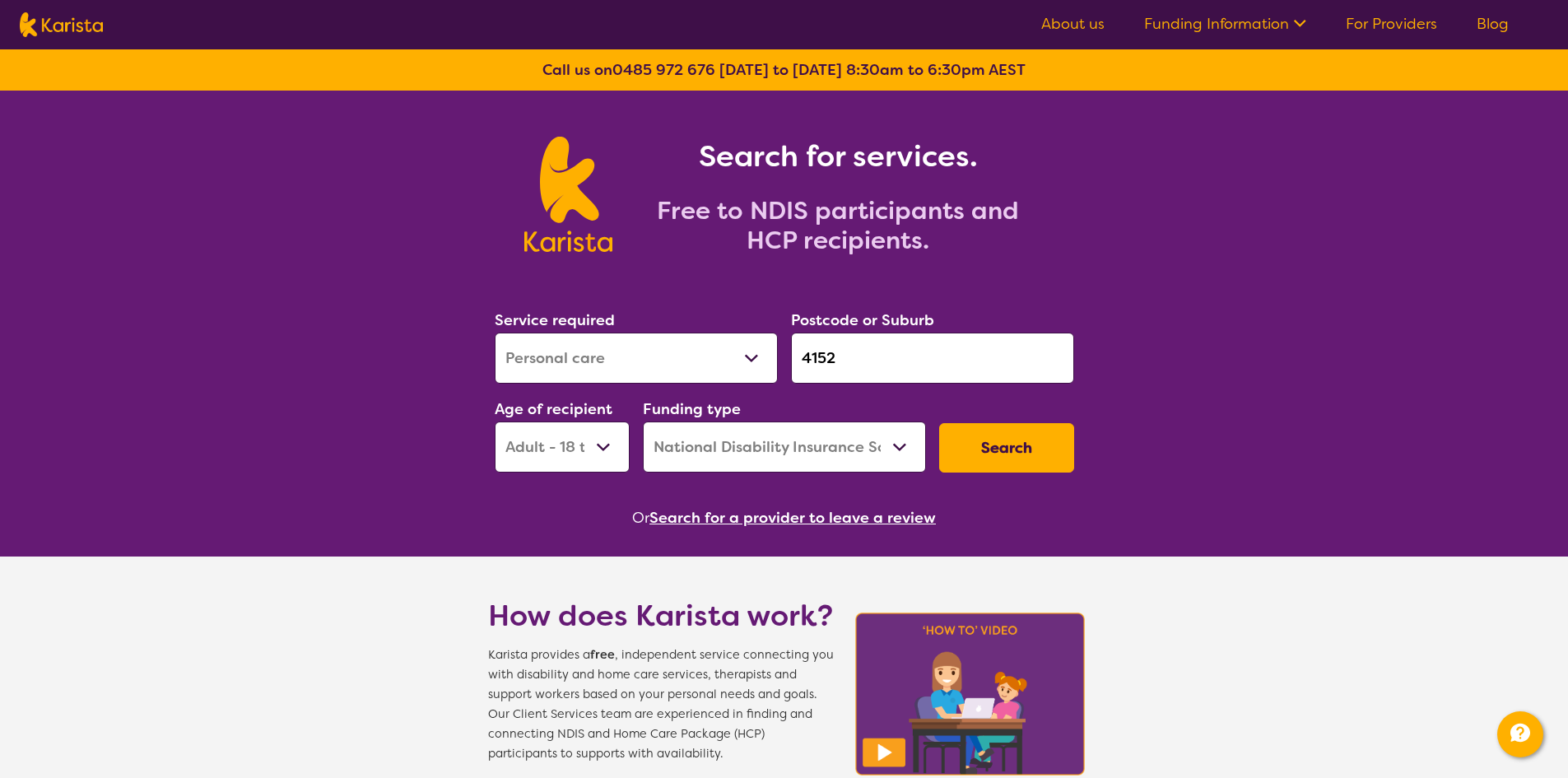
click at [750, 362] on select "Allied Health Assistant Assessment (ADHD or Autism) Behaviour support Counselli…" at bounding box center [635, 358] width 283 height 51
select select "Nursing services"
click at [494, 332] on select "Allied Health Assistant Assessment (ADHD or Autism) Behaviour support Counselli…" at bounding box center [635, 358] width 283 height 51
click at [999, 453] on button "Search" at bounding box center [1007, 448] width 135 height 49
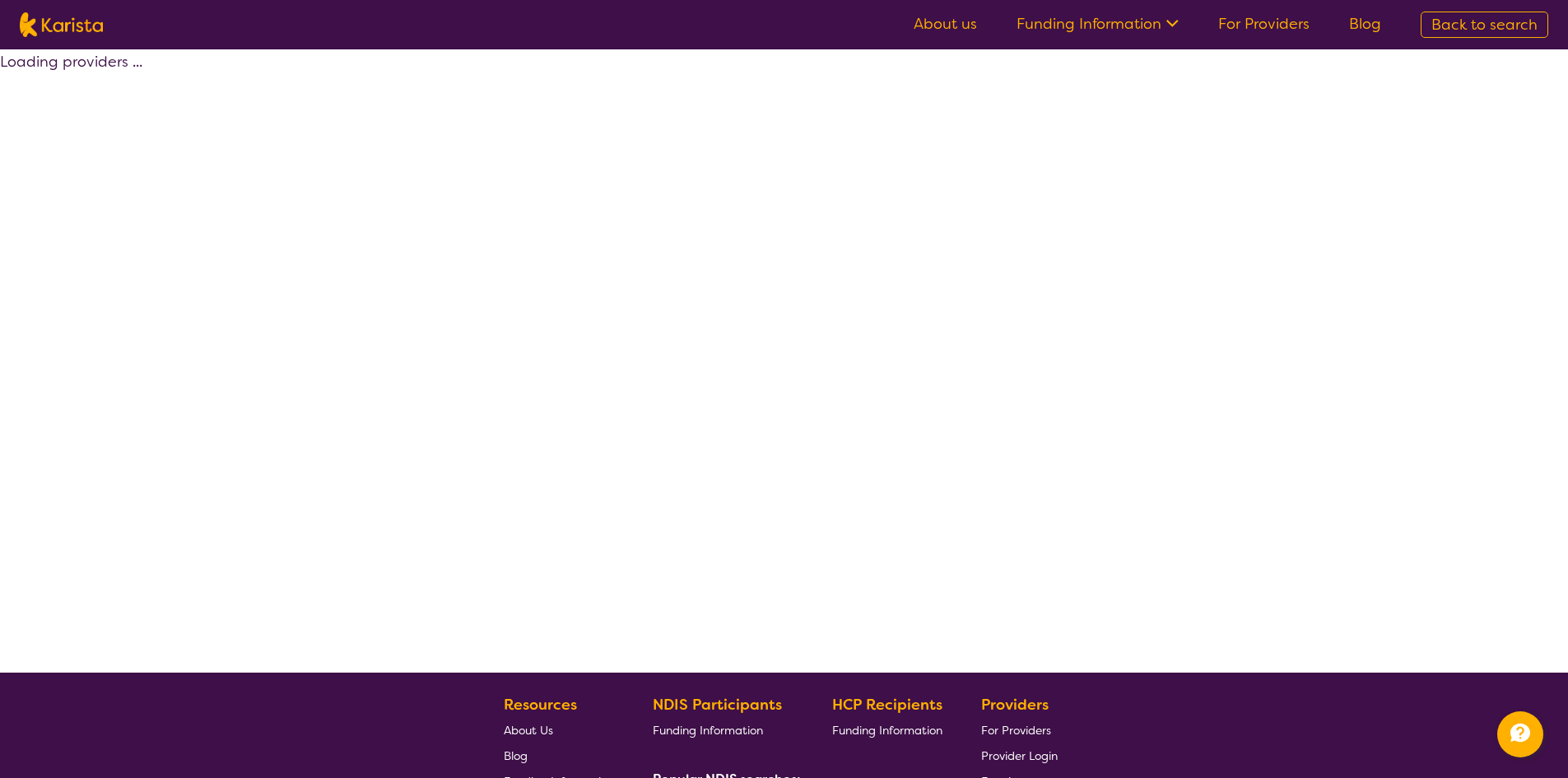
select select "by_score"
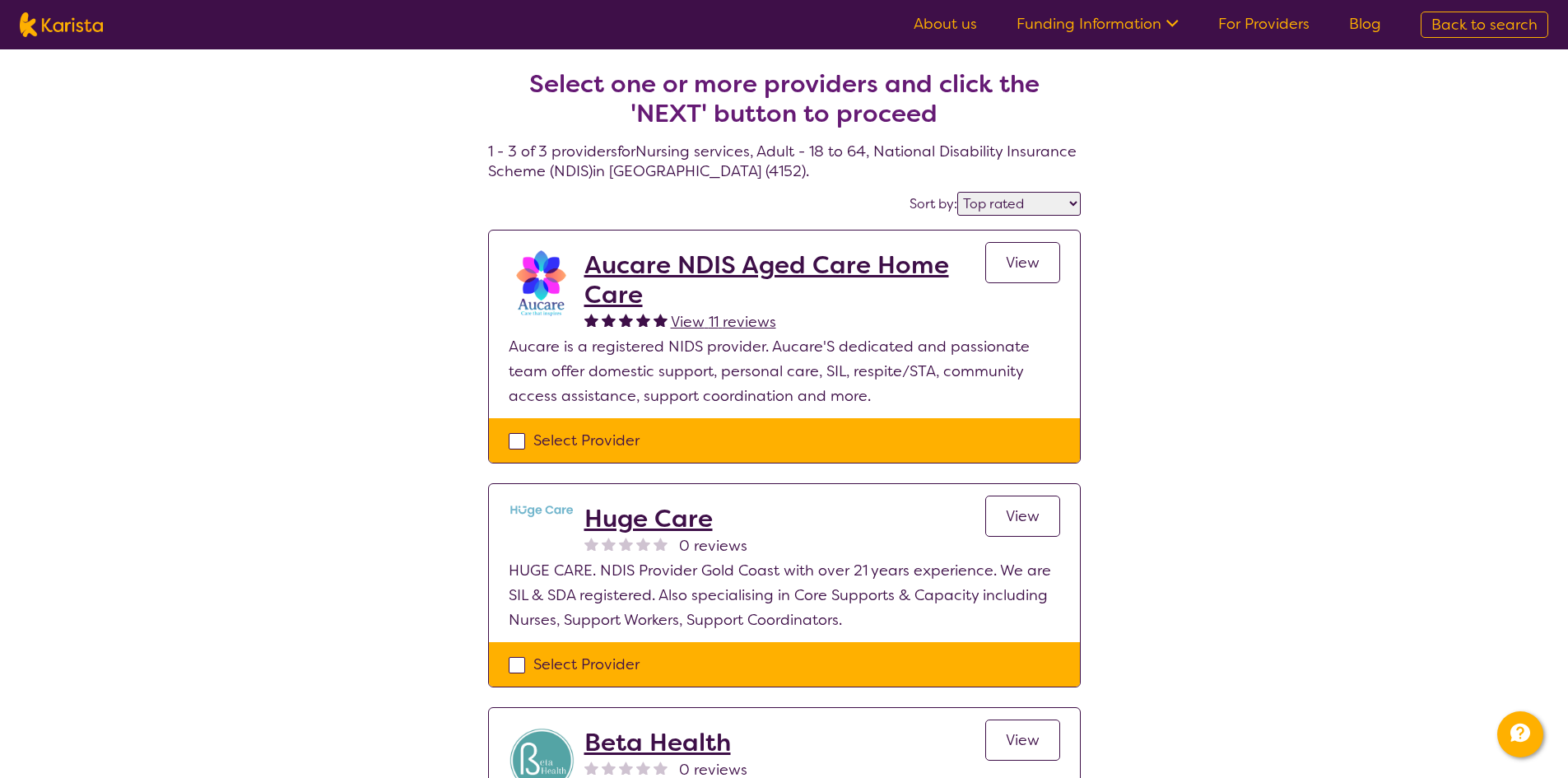
click at [100, 27] on img at bounding box center [62, 25] width 83 height 25
select select "Nursing services"
select select "AD"
select select "NDIS"
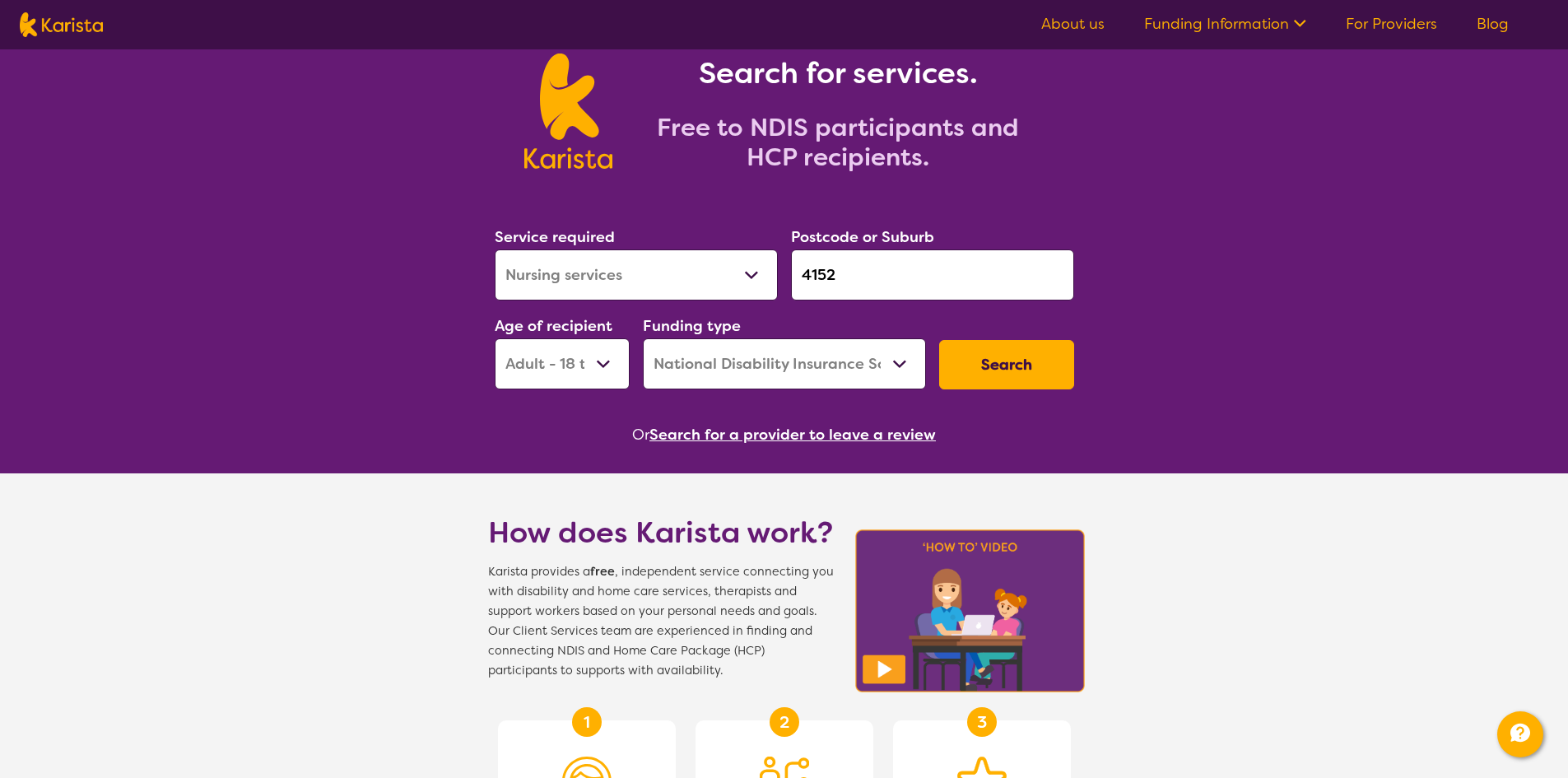
scroll to position [82, 0]
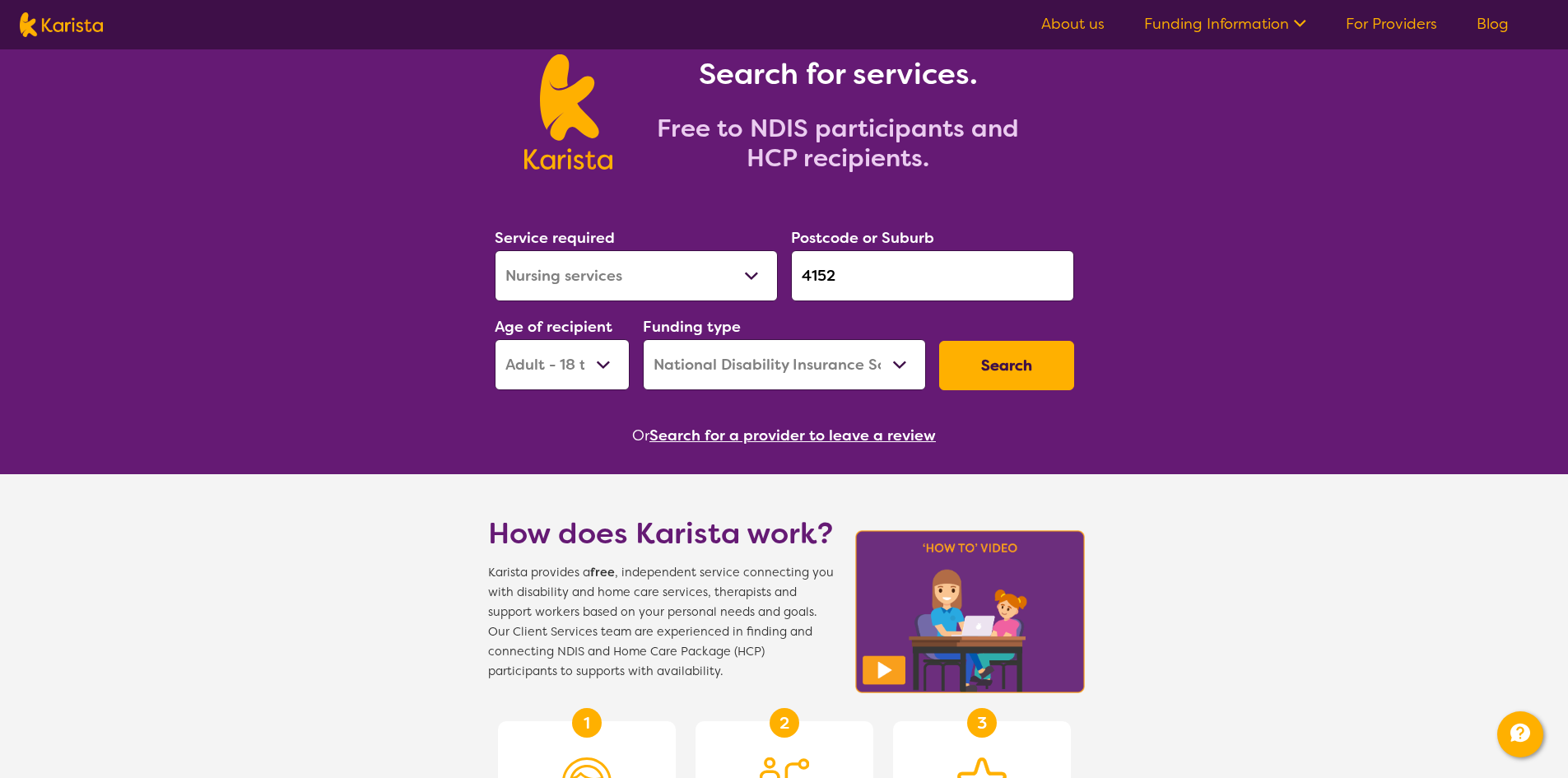
click at [657, 274] on select "Allied Health Assistant Assessment (ADHD or Autism) Behaviour support Counselli…" at bounding box center [635, 275] width 283 height 51
select select "Support worker"
click at [494, 250] on select "Allied Health Assistant Assessment (ADHD or Autism) Behaviour support Counselli…" at bounding box center [635, 275] width 283 height 51
click at [1015, 382] on button "Search" at bounding box center [1007, 365] width 135 height 49
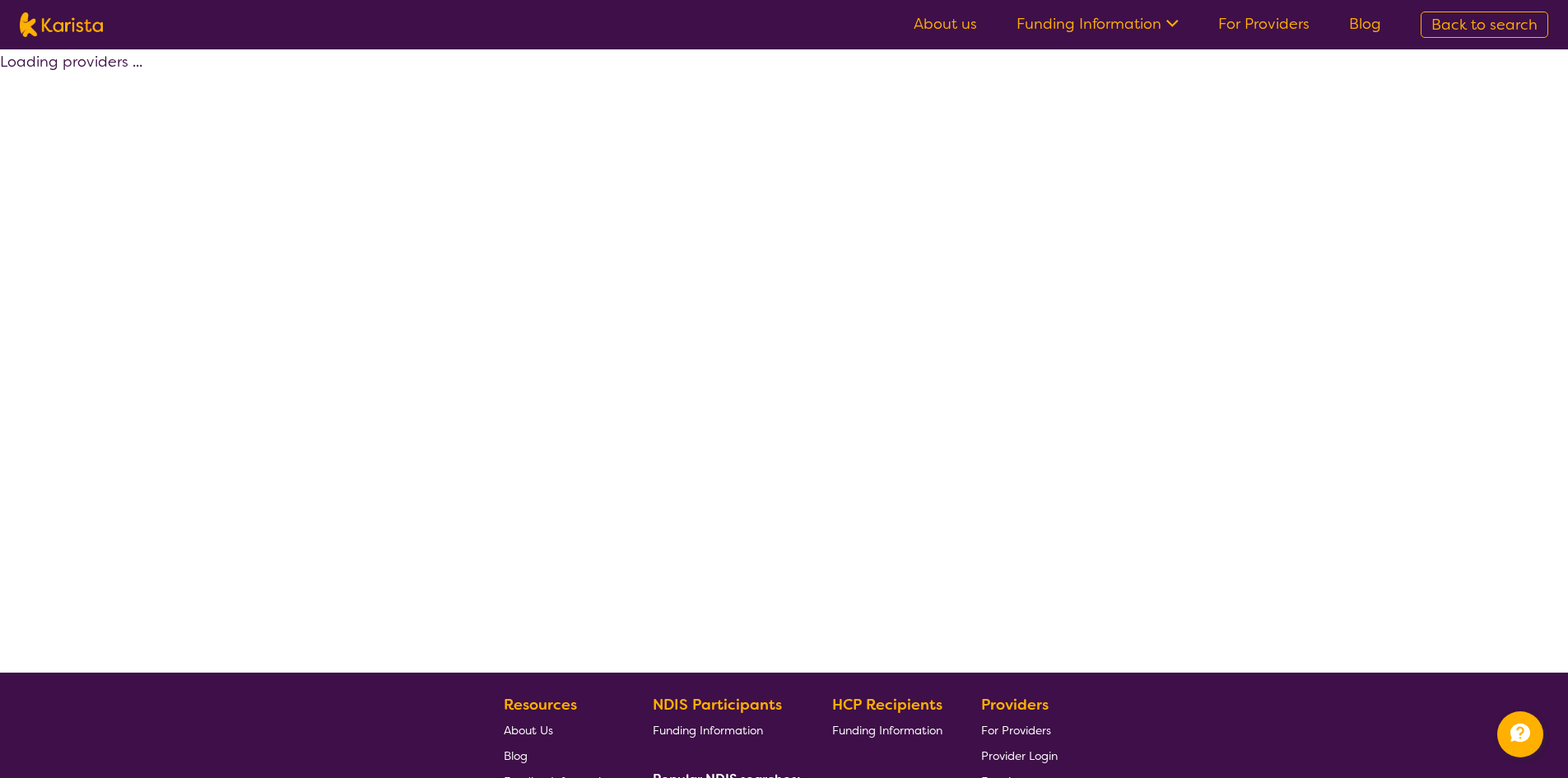
select select "by_score"
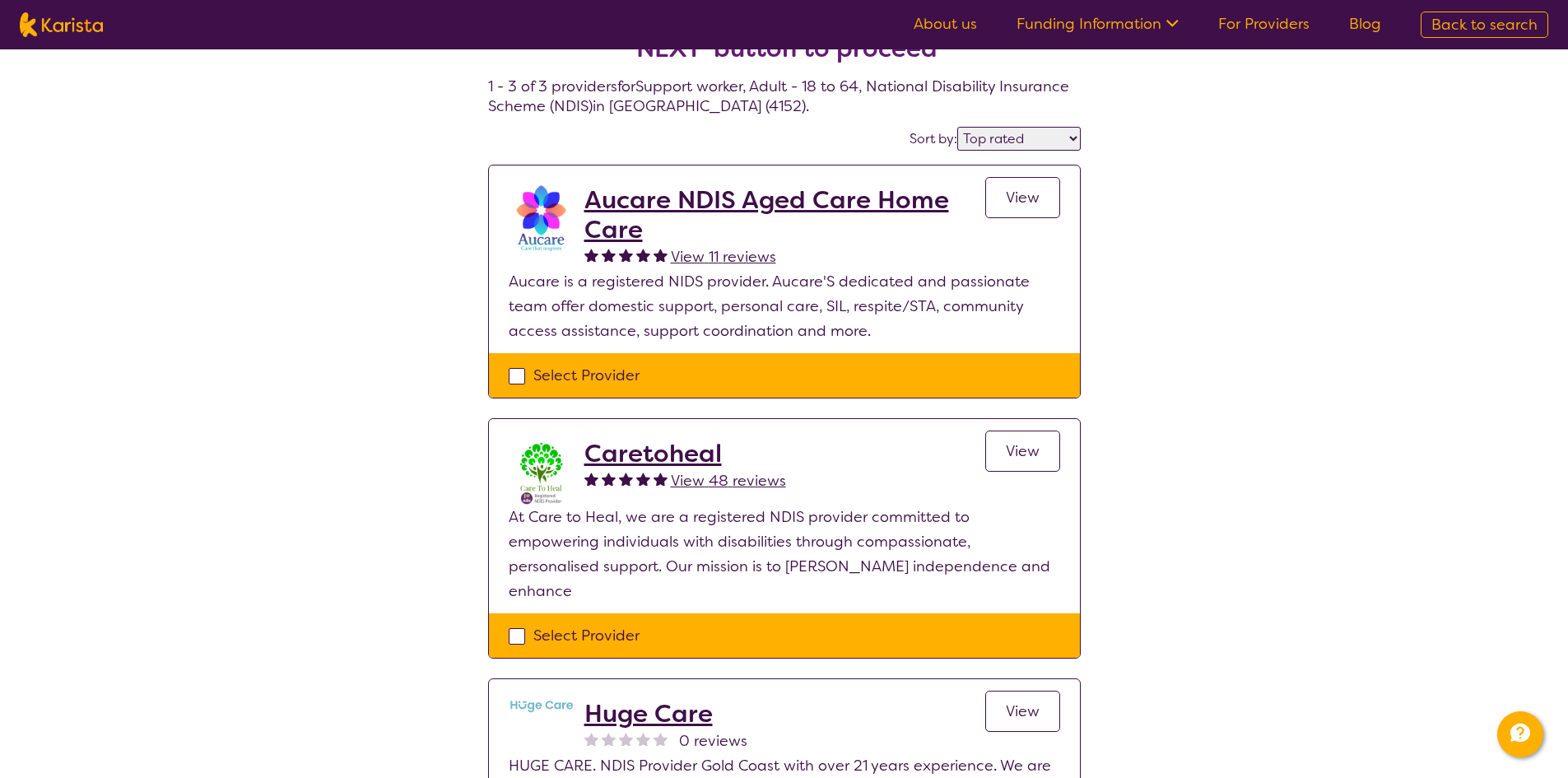
scroll to position [165, 0]
